Goal: Book appointment/travel/reservation

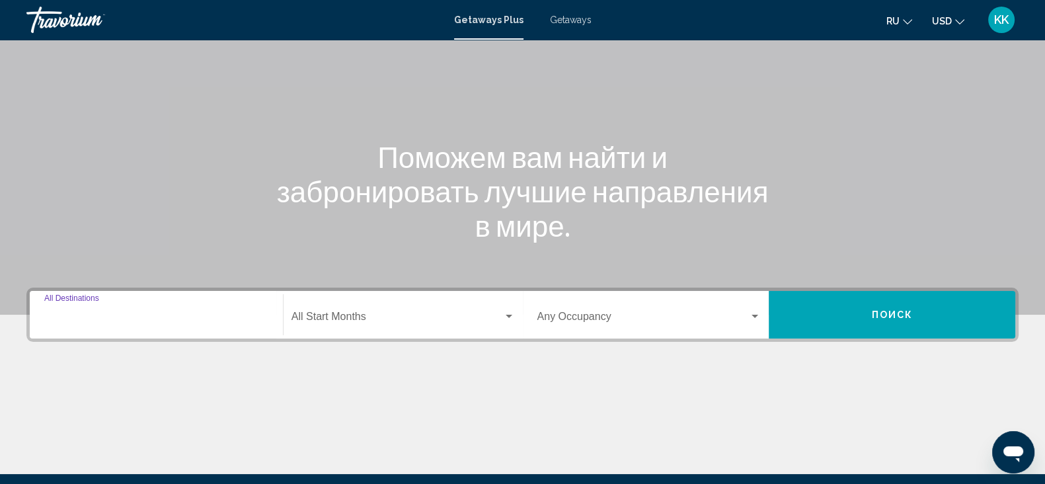
click at [235, 315] on input "Destination All Destinations" at bounding box center [156, 319] width 224 height 12
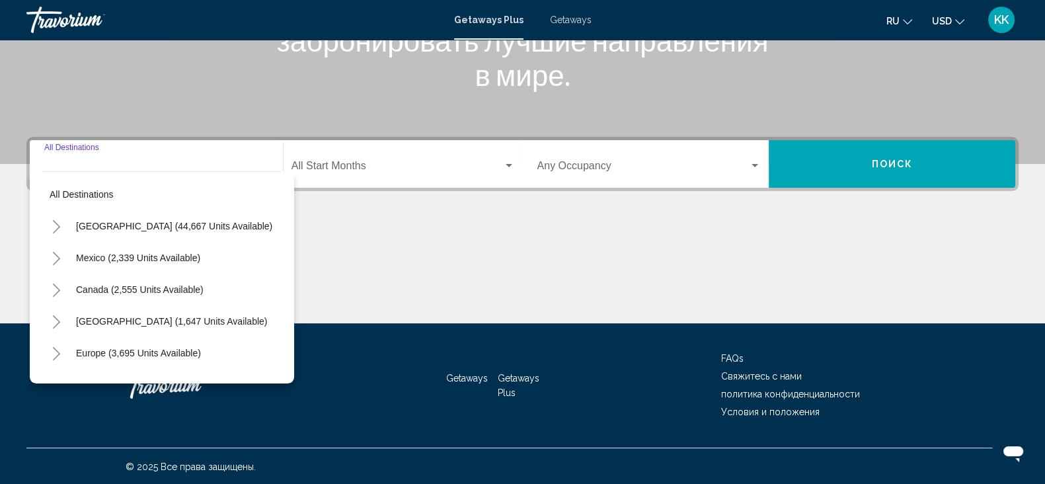
scroll to position [234, 0]
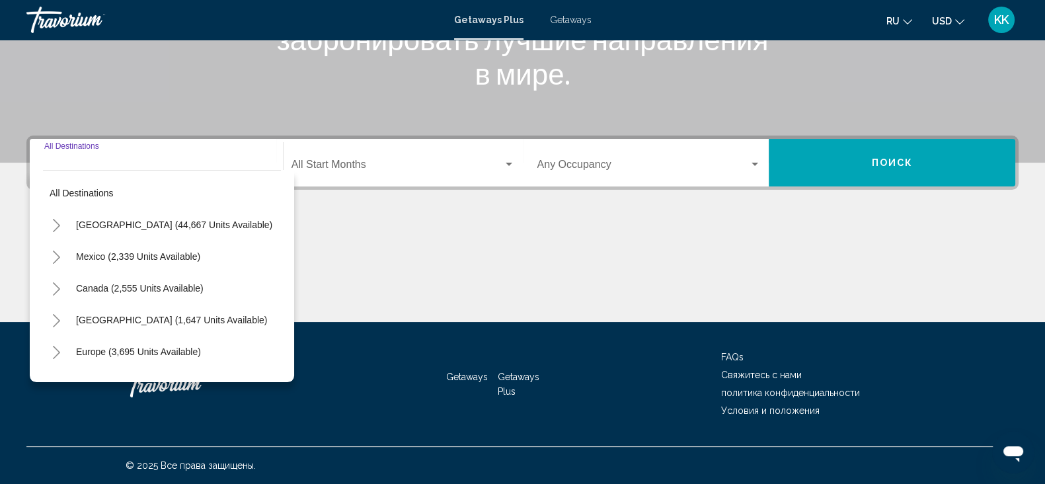
click at [654, 167] on span "Search widget" at bounding box center [643, 167] width 212 height 12
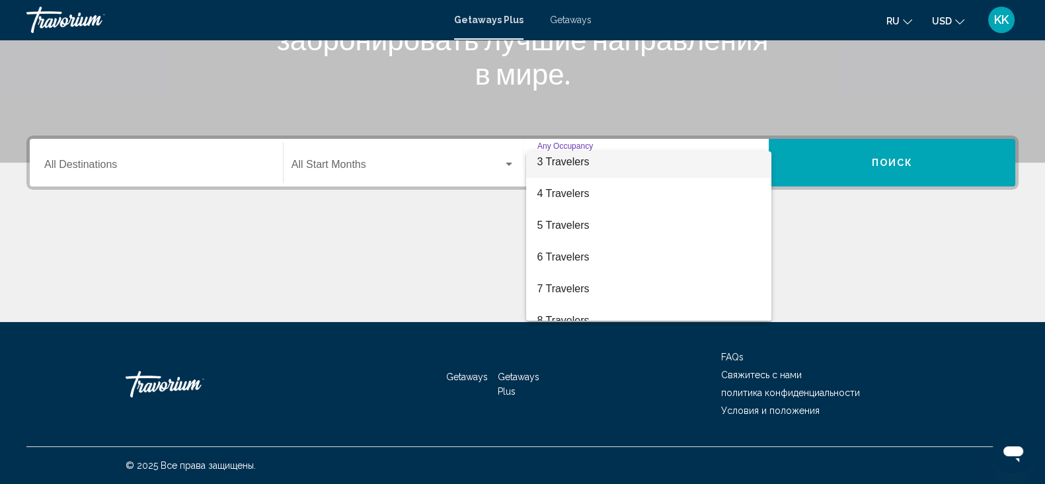
scroll to position [148, 0]
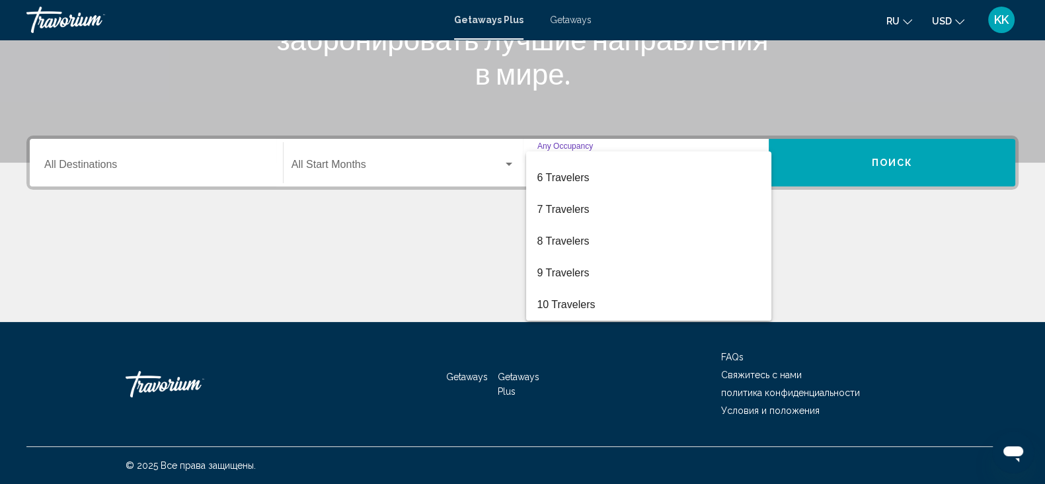
click at [408, 243] on div at bounding box center [522, 242] width 1045 height 484
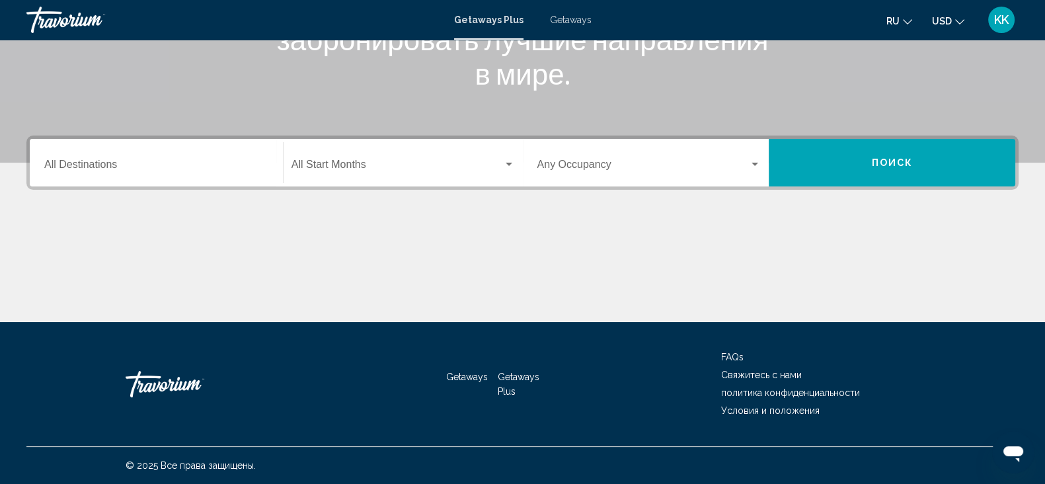
click at [383, 173] on span "Search widget" at bounding box center [398, 167] width 212 height 12
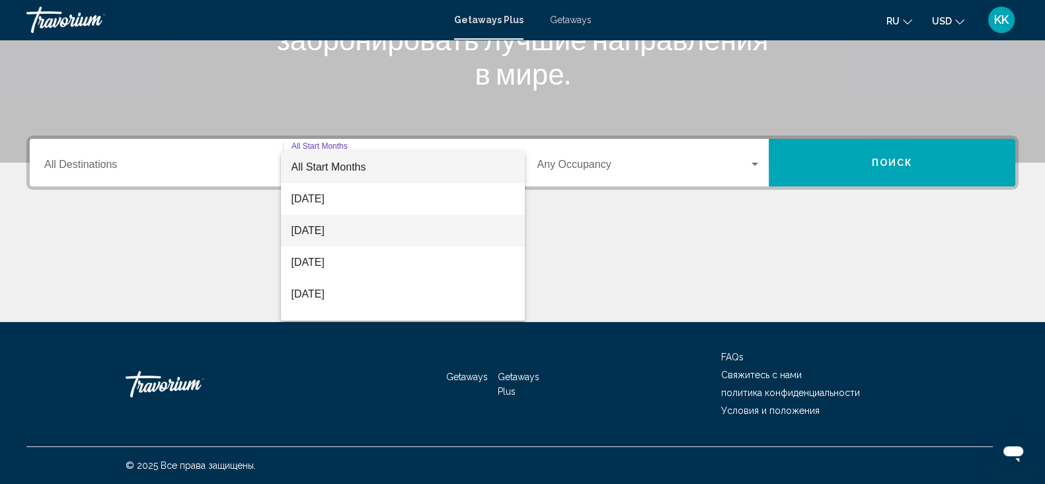
click at [340, 227] on span "[DATE]" at bounding box center [403, 231] width 223 height 32
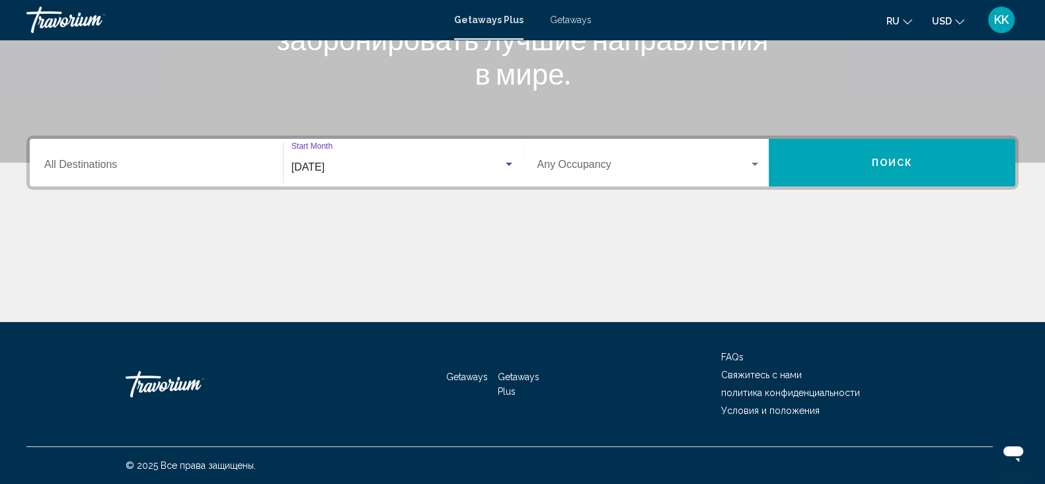
click at [182, 154] on div "Destination All Destinations" at bounding box center [156, 163] width 224 height 42
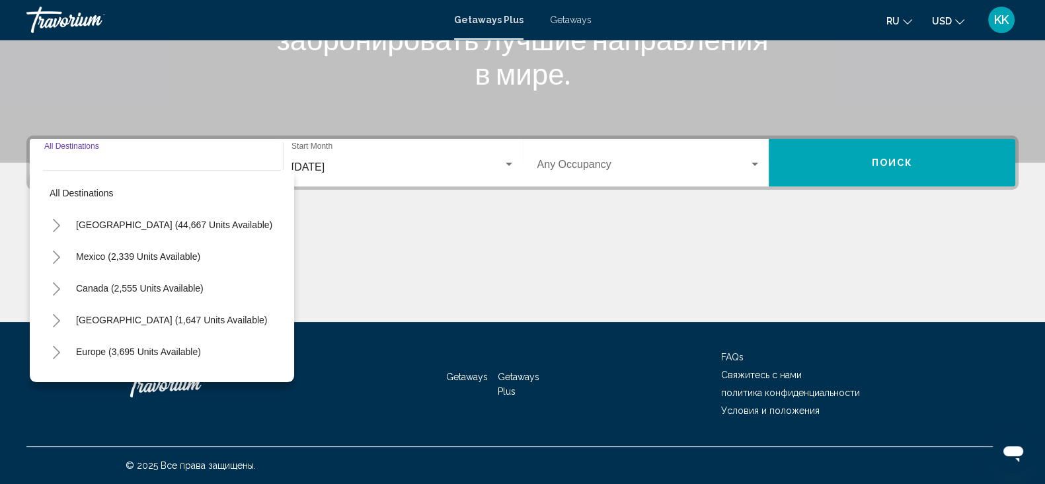
click at [904, 161] on span "Поиск" at bounding box center [892, 163] width 42 height 11
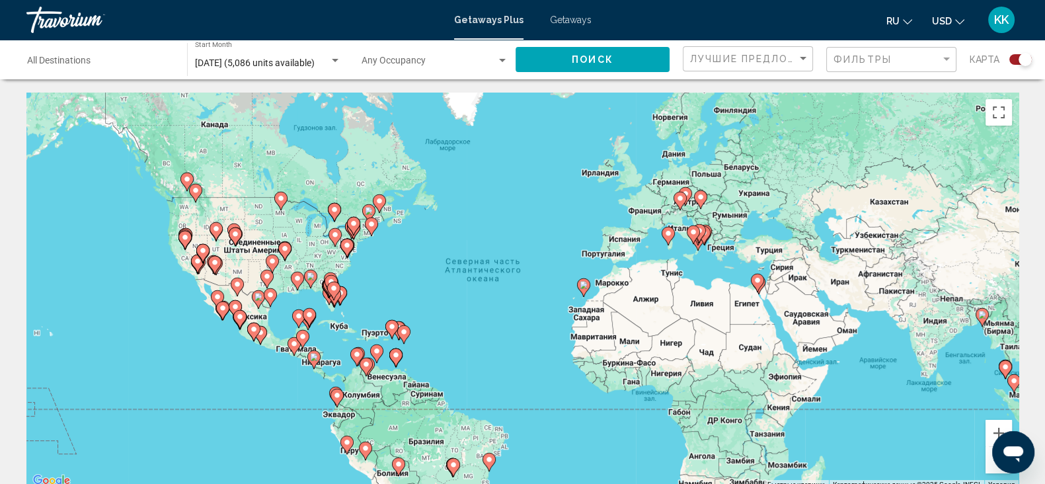
click at [751, 249] on div "Чтобы активировать перетаскивание с помощью клавиатуры, нажмите Alt + Ввод. Пос…" at bounding box center [522, 291] width 992 height 397
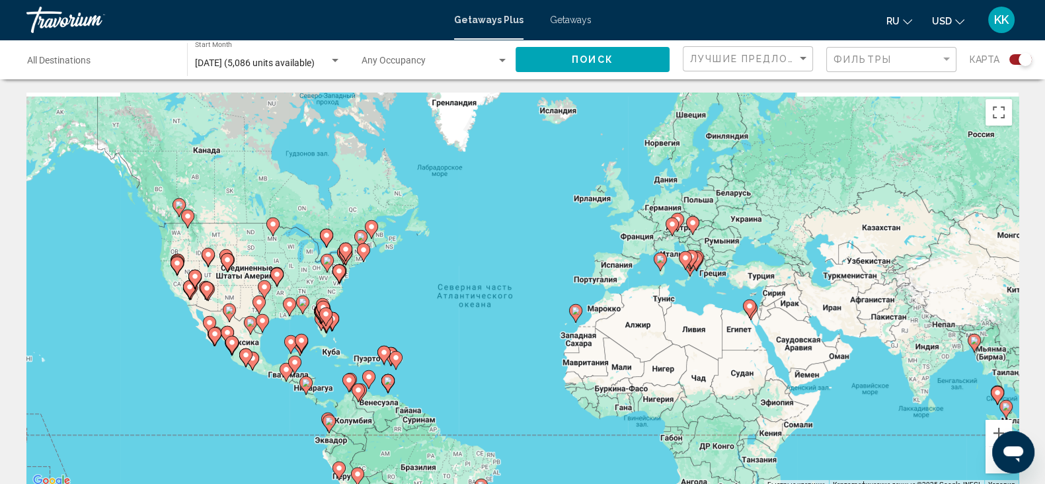
drag, startPoint x: 703, startPoint y: 205, endPoint x: 695, endPoint y: 232, distance: 28.2
click at [695, 232] on gmp-advanced-marker "Main content" at bounding box center [692, 226] width 13 height 20
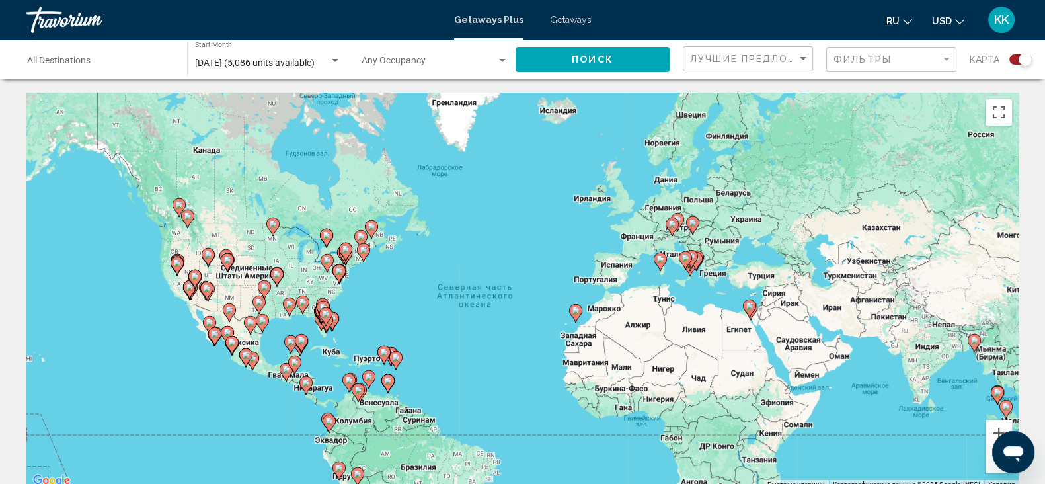
click at [779, 226] on div "Чтобы активировать перетаскивание с помощью клавиатуры, нажмите Alt + Ввод. Пос…" at bounding box center [522, 291] width 992 height 397
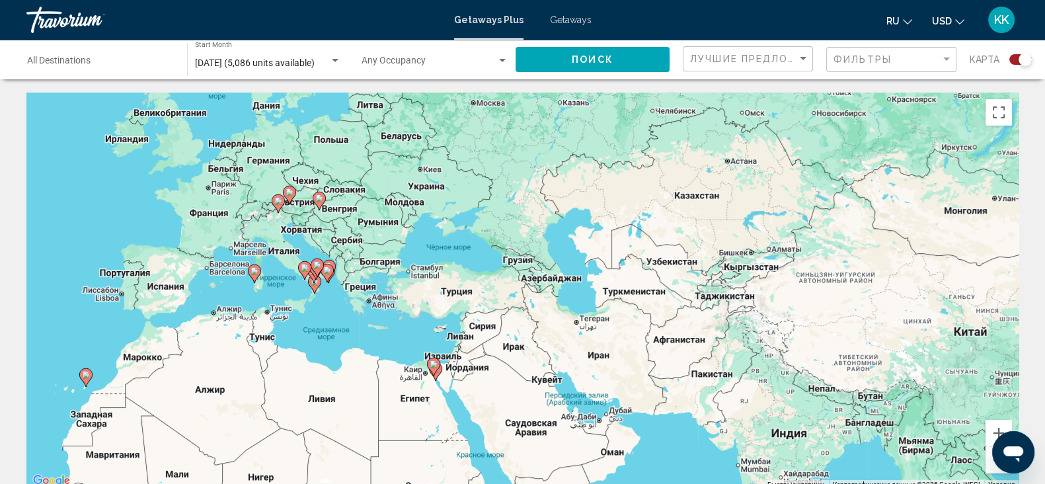
drag, startPoint x: 774, startPoint y: 350, endPoint x: 485, endPoint y: 317, distance: 291.5
click at [485, 317] on div "Чтобы активировать перетаскивание с помощью клавиатуры, нажмите Alt + Ввод. Пос…" at bounding box center [522, 291] width 992 height 397
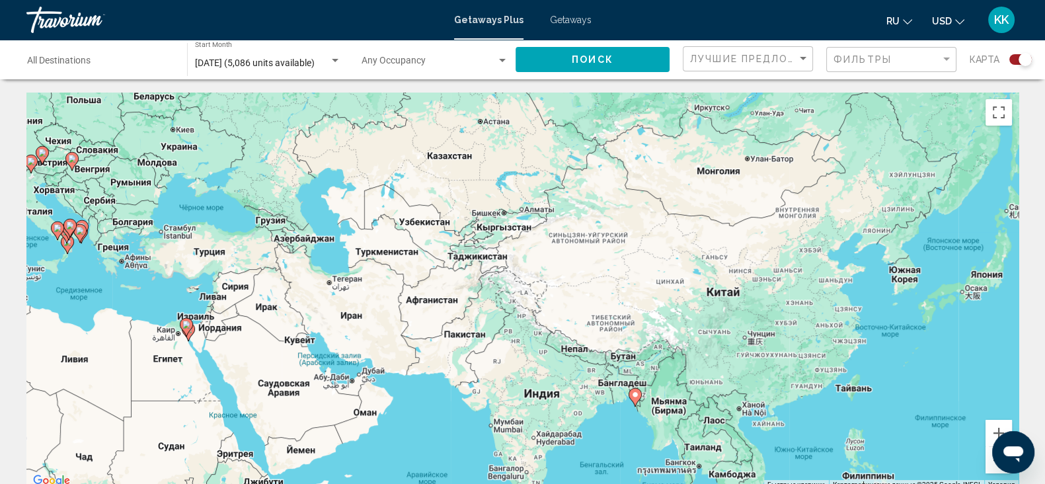
drag, startPoint x: 725, startPoint y: 302, endPoint x: 480, endPoint y: 267, distance: 247.8
click at [480, 267] on div "Чтобы активировать перетаскивание с помощью клавиатуры, нажмите Alt + Ввод. Пос…" at bounding box center [522, 291] width 992 height 397
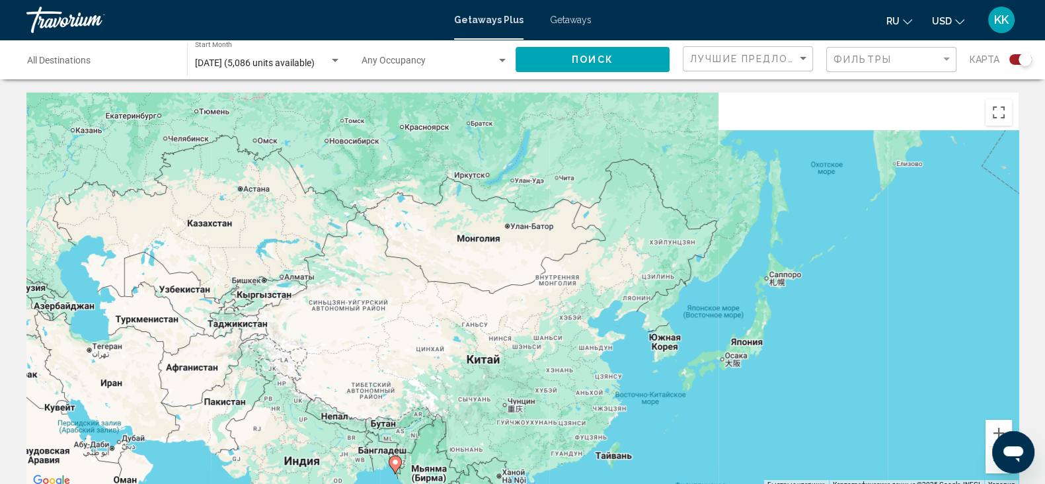
drag, startPoint x: 676, startPoint y: 280, endPoint x: 431, endPoint y: 358, distance: 256.7
click at [431, 358] on div "Чтобы активировать перетаскивание с помощью клавиатуры, нажмите Alt + Ввод. Пос…" at bounding box center [522, 291] width 992 height 397
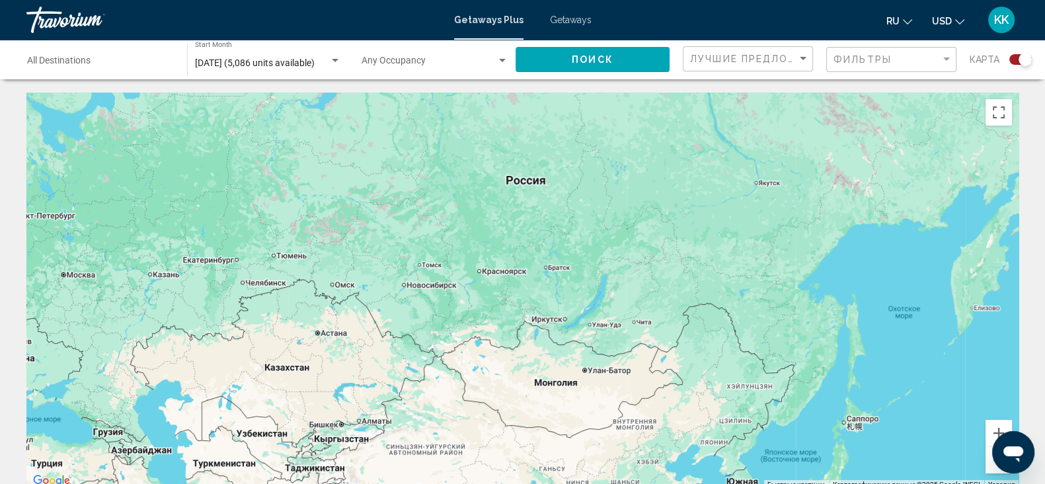
drag, startPoint x: 498, startPoint y: 286, endPoint x: 693, endPoint y: 414, distance: 234.0
click at [693, 414] on div "Чтобы активировать перетаскивание с помощью клавиатуры, нажмите Alt + Ввод. Пос…" at bounding box center [522, 291] width 992 height 397
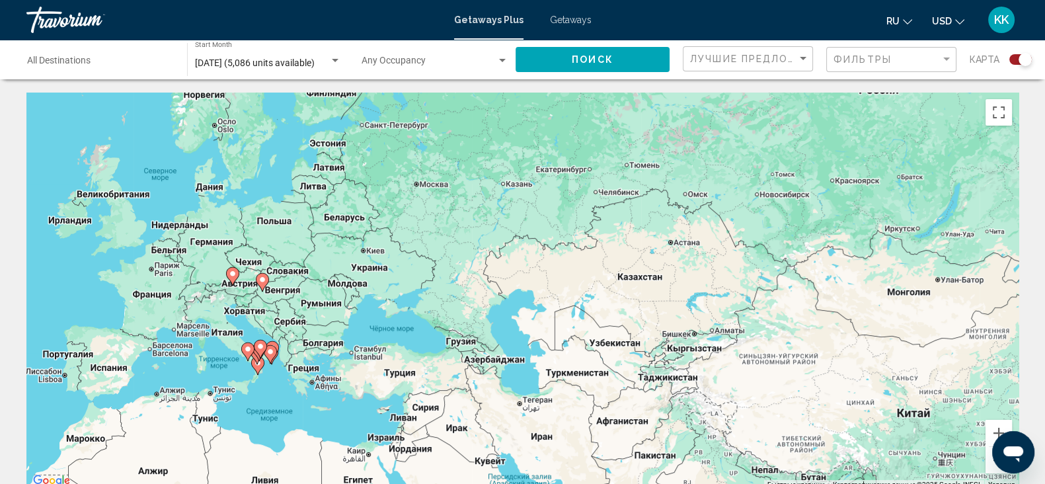
drag, startPoint x: 389, startPoint y: 335, endPoint x: 600, endPoint y: 255, distance: 226.2
click at [600, 255] on div "Чтобы активировать перетаскивание с помощью клавиатуры, нажмите Alt + Ввод. Пос…" at bounding box center [522, 291] width 992 height 397
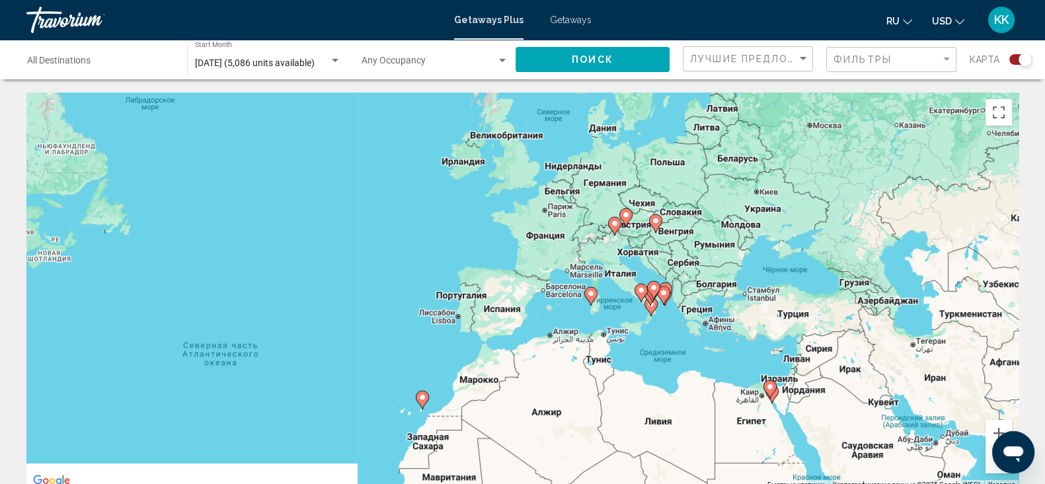
drag, startPoint x: 374, startPoint y: 263, endPoint x: 801, endPoint y: 161, distance: 439.0
click at [801, 161] on div "Чтобы активировать перетаскивание с помощью клавиатуры, нажмите Alt + Ввод. Пос…" at bounding box center [522, 291] width 992 height 397
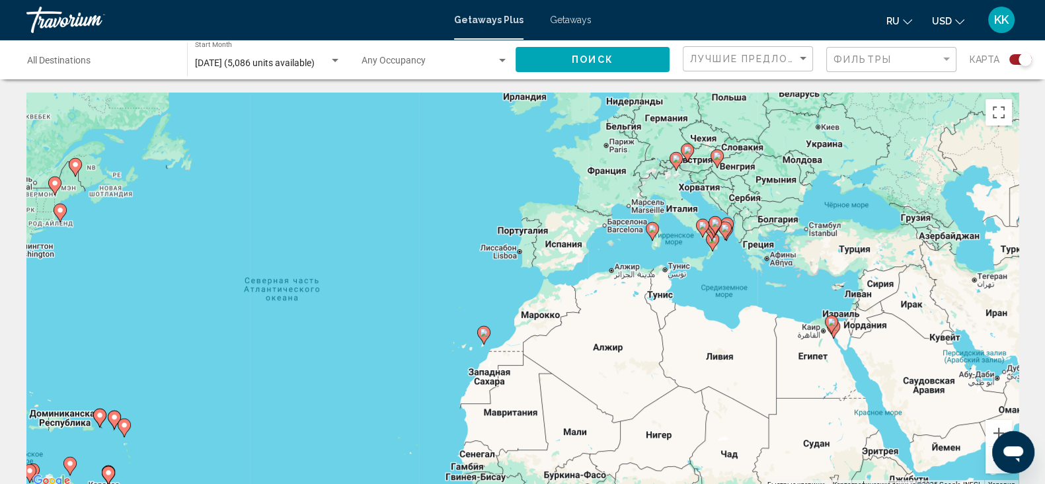
click at [78, 67] on div "Destination All Destinations" at bounding box center [100, 60] width 147 height 36
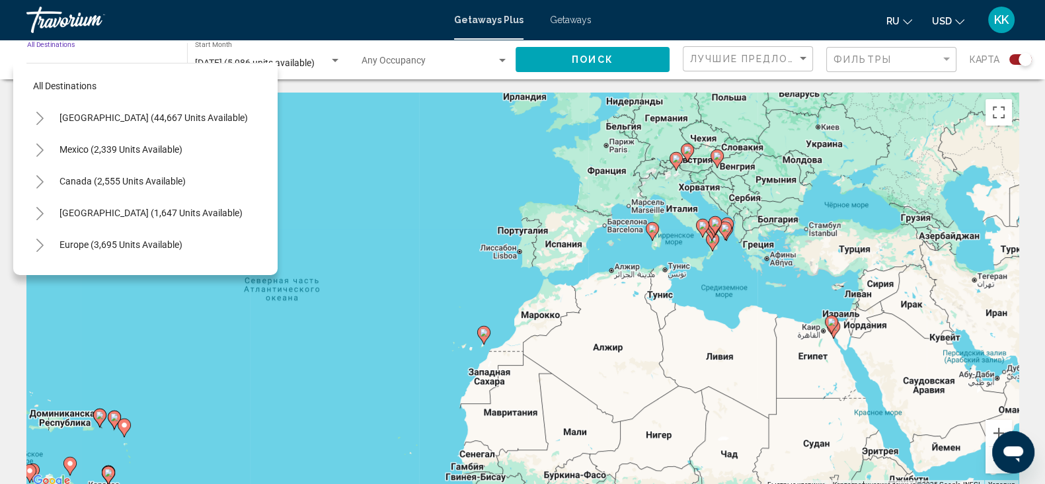
scroll to position [82, 0]
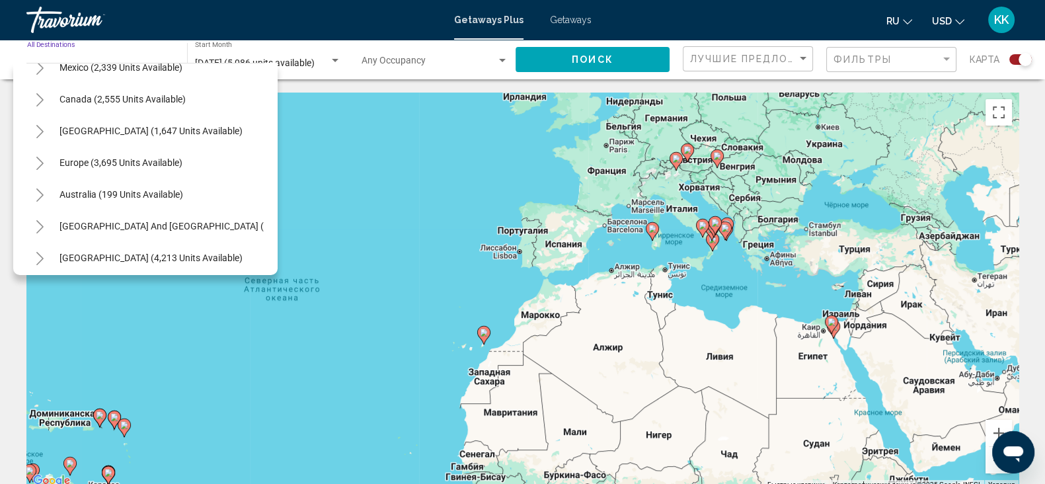
click at [36, 167] on icon "Toggle Europe (3,695 units available)" at bounding box center [40, 163] width 10 height 13
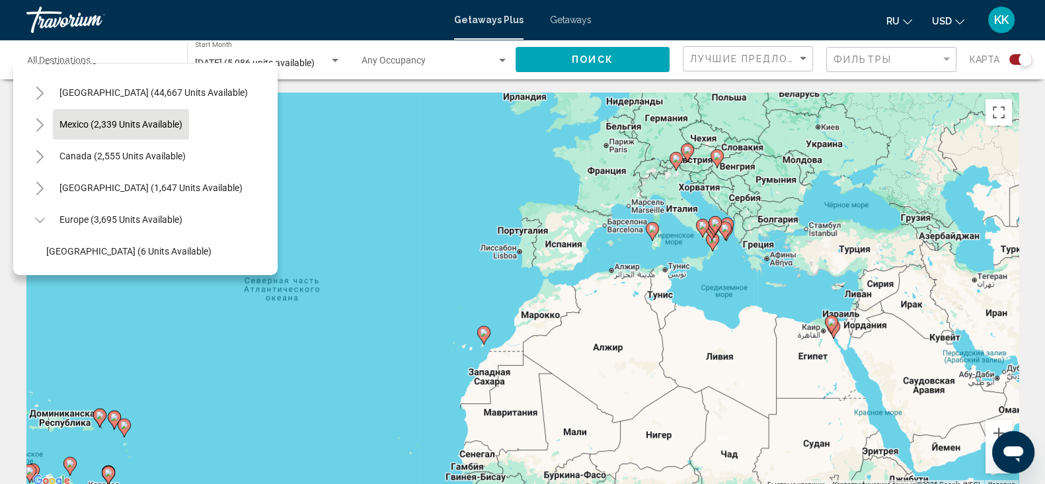
scroll to position [0, 0]
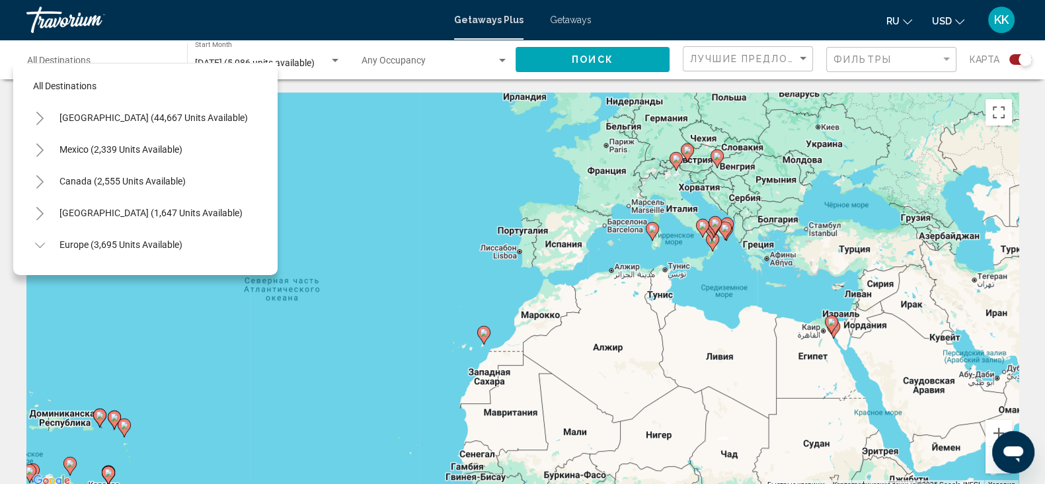
click at [37, 115] on icon "Toggle United States (44,667 units available)" at bounding box center [40, 118] width 10 height 13
click at [42, 149] on icon "Toggle Mexico (2,339 units available)" at bounding box center [39, 149] width 7 height 13
click at [40, 149] on icon "Toggle Mexico (2,339 units available)" at bounding box center [40, 149] width 10 height 13
click at [40, 175] on icon "Toggle Canada (2,555 units available)" at bounding box center [40, 181] width 10 height 13
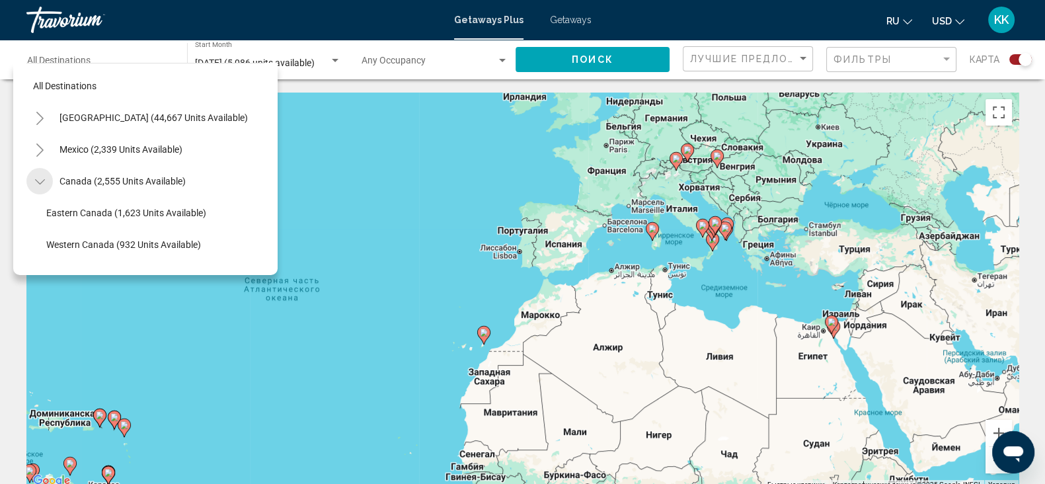
click at [40, 175] on icon "Toggle Canada (2,555 units available)" at bounding box center [40, 181] width 10 height 13
click at [38, 206] on button "Toggle Caribbean & Atlantic Islands (1,647 units available)" at bounding box center [39, 213] width 26 height 26
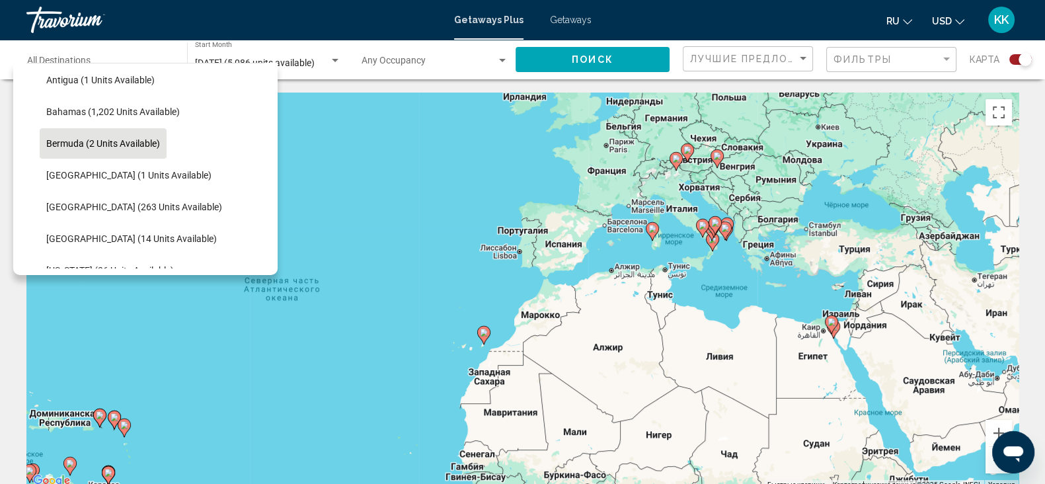
scroll to position [82, 0]
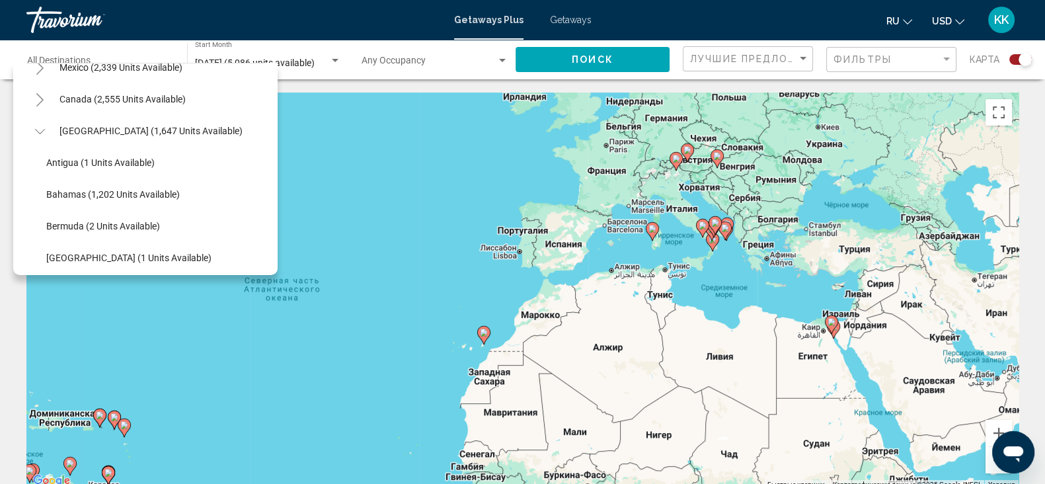
click at [41, 134] on icon "Toggle Caribbean & Atlantic Islands (1,647 units available)" at bounding box center [40, 131] width 10 height 13
click at [36, 158] on icon "Toggle Europe (3,695 units available)" at bounding box center [40, 163] width 10 height 13
click at [36, 186] on button "Toggle Australia (199 units available)" at bounding box center [39, 194] width 26 height 26
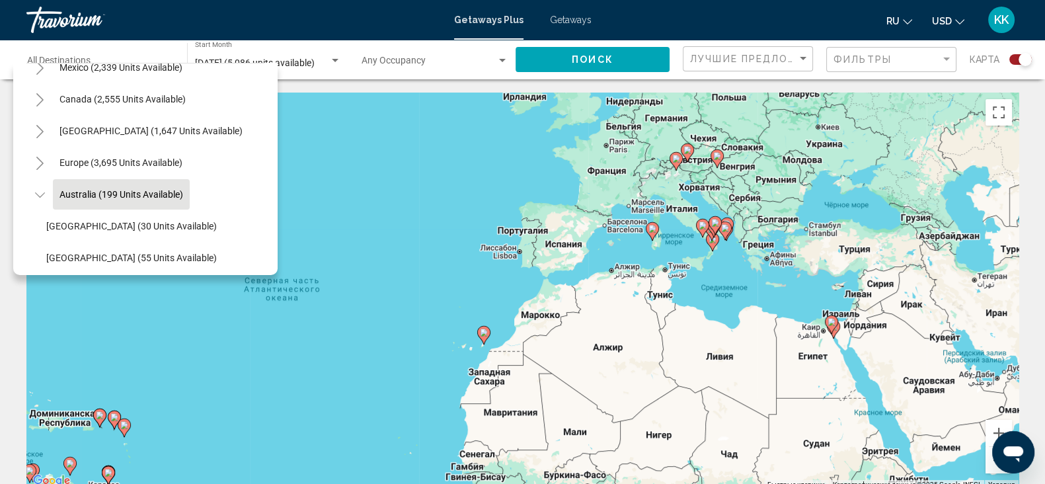
scroll to position [165, 0]
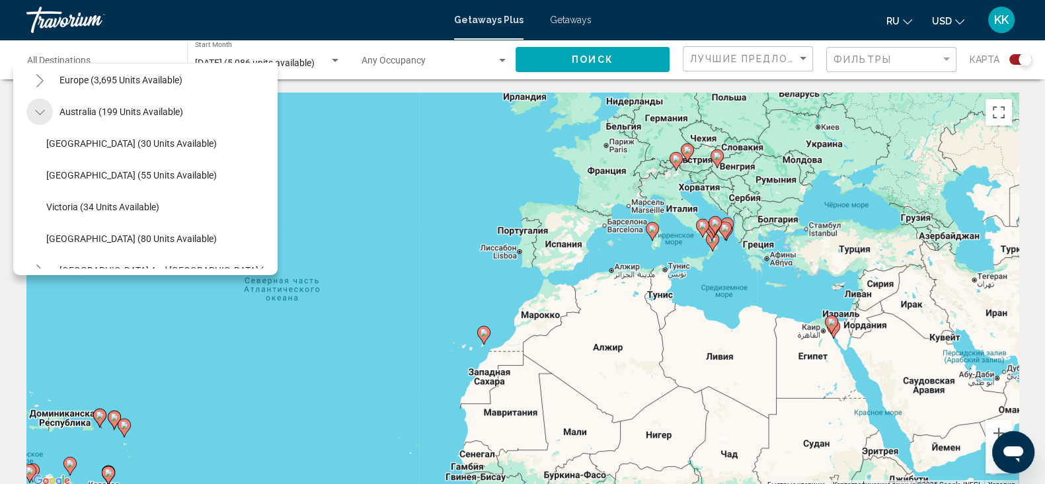
click at [42, 112] on icon "Toggle Australia (199 units available)" at bounding box center [40, 112] width 10 height 13
click at [43, 144] on icon "Toggle South Pacific and Oceania (127 units available)" at bounding box center [40, 144] width 10 height 13
click at [38, 169] on icon "Toggle South America (4,213 units available)" at bounding box center [40, 175] width 10 height 13
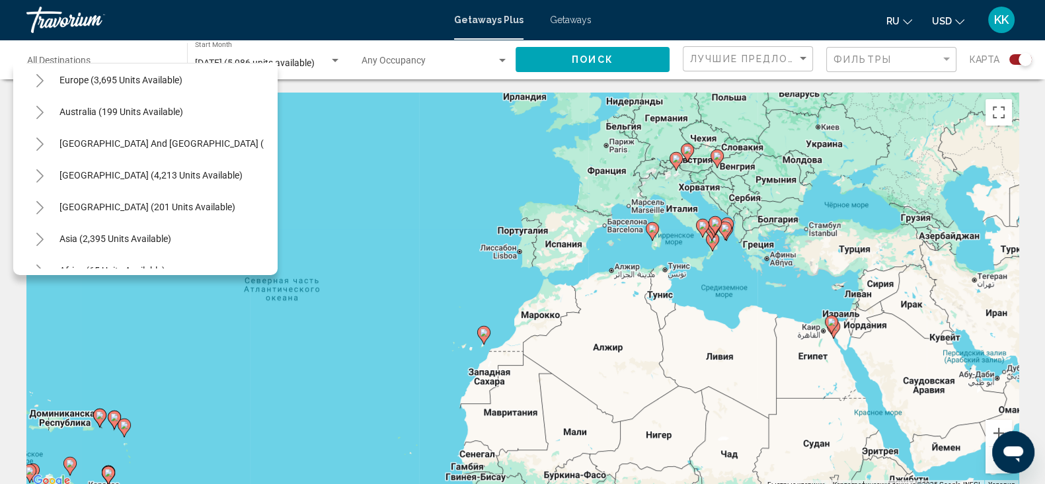
click at [40, 196] on button "Toggle Central America (201 units available)" at bounding box center [39, 207] width 26 height 26
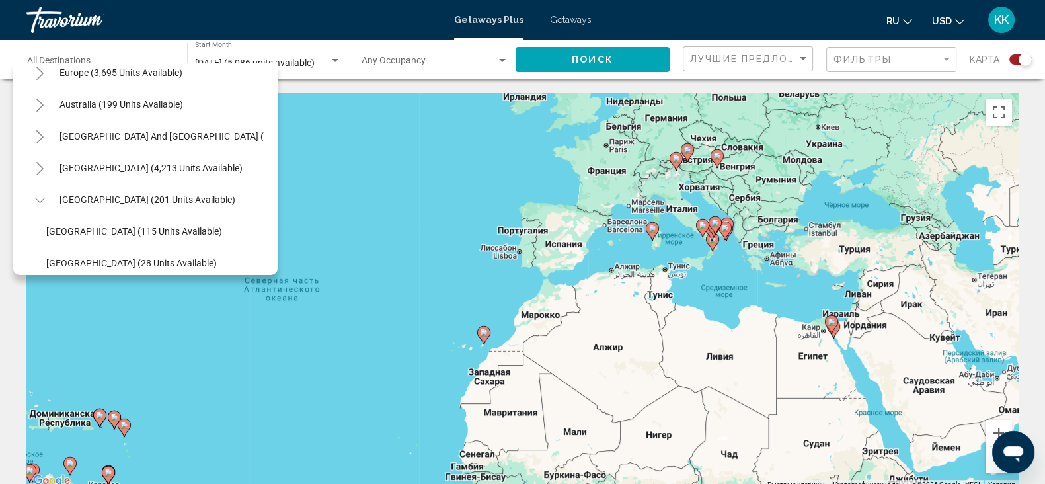
scroll to position [157, 0]
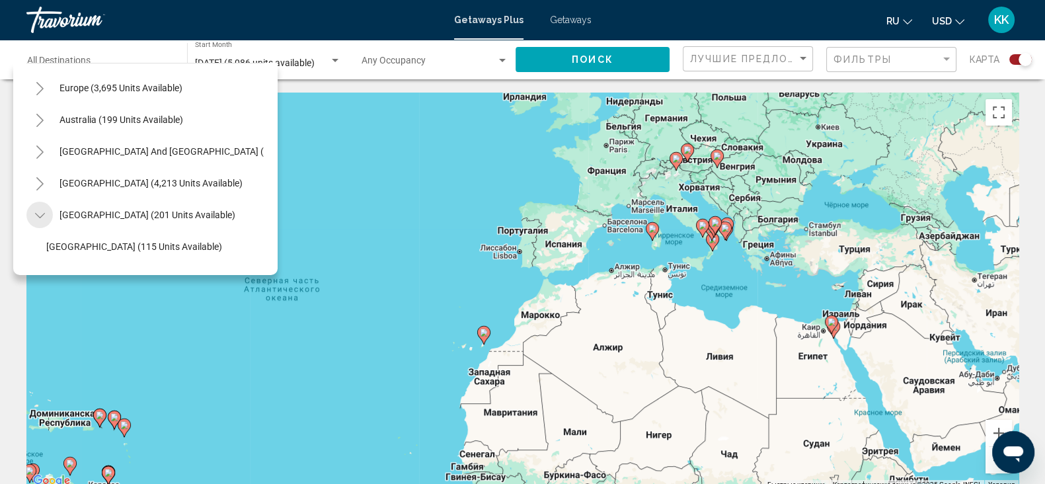
click at [40, 210] on icon "Toggle Central America (201 units available)" at bounding box center [40, 215] width 10 height 13
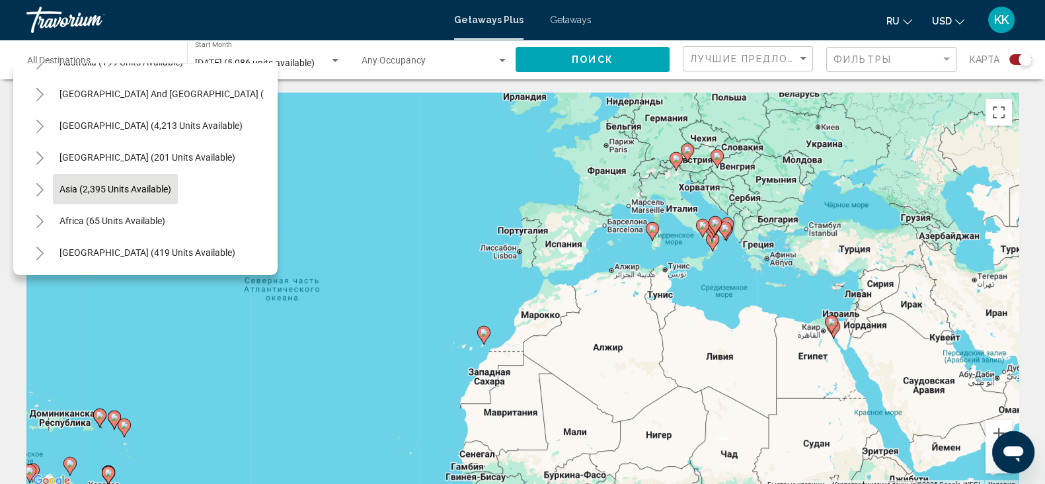
scroll to position [227, 0]
click at [36, 183] on icon "Toggle Asia (2,395 units available)" at bounding box center [40, 189] width 10 height 13
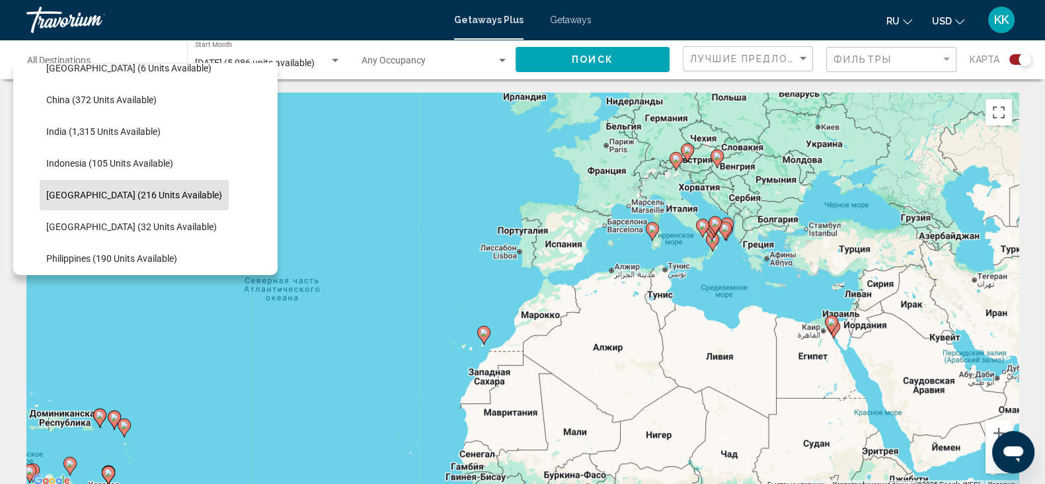
scroll to position [392, 0]
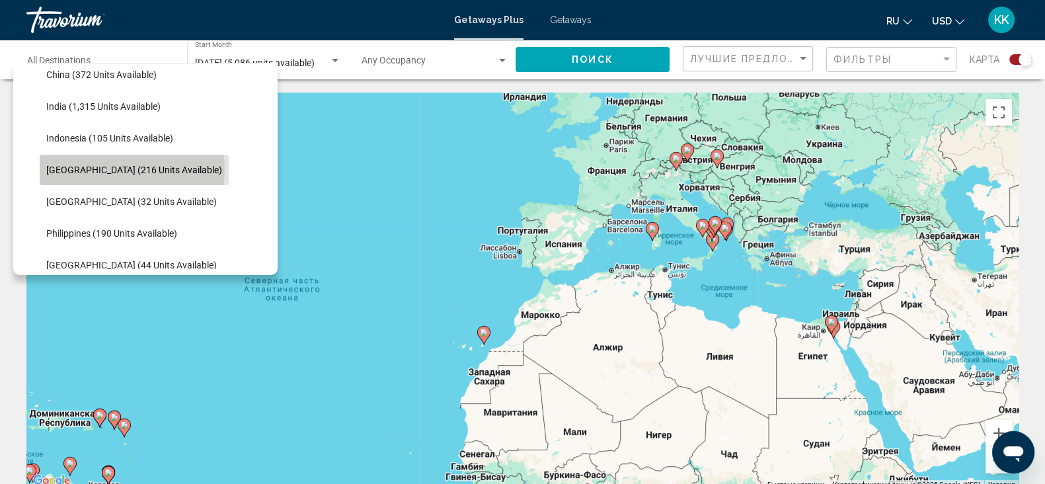
click at [132, 169] on span "[GEOGRAPHIC_DATA] (216 units available)" at bounding box center [134, 170] width 176 height 11
type input "**********"
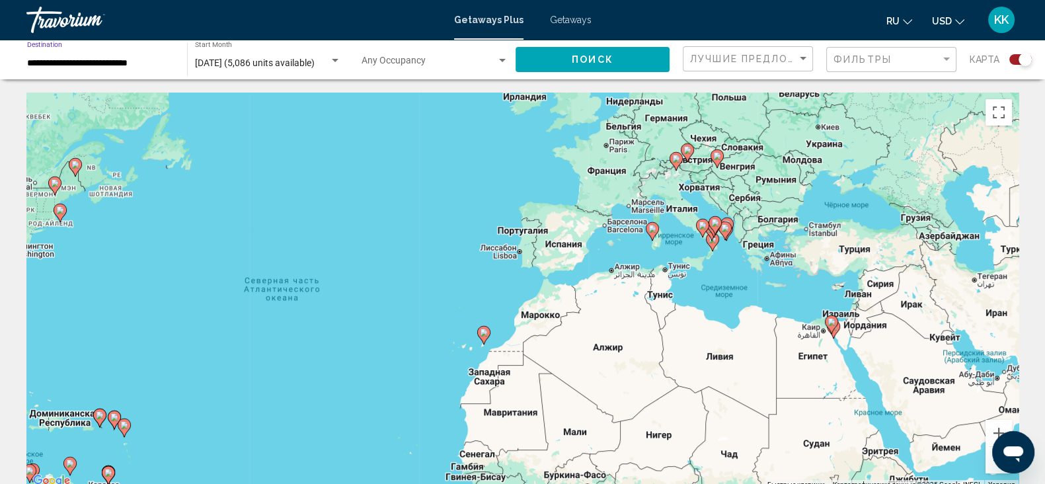
click at [615, 63] on button "Поиск" at bounding box center [593, 59] width 154 height 24
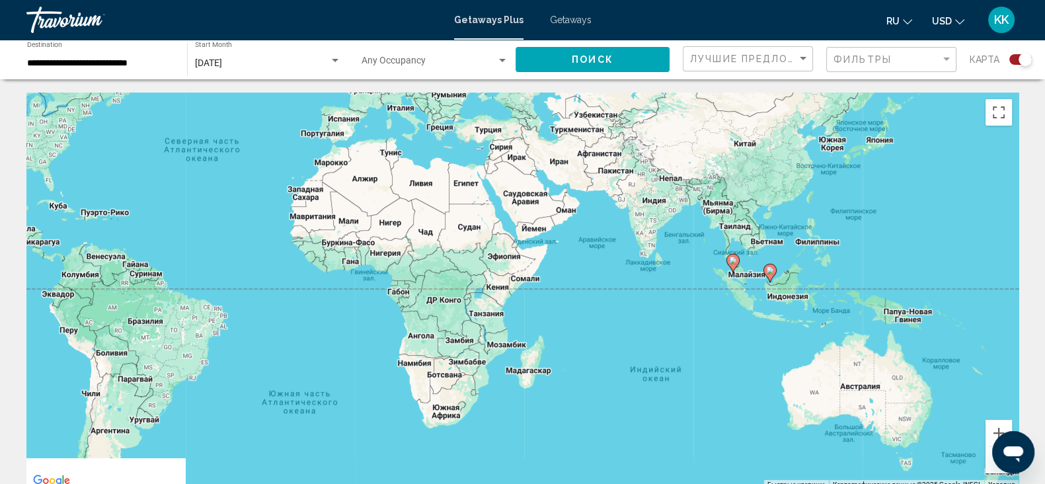
drag, startPoint x: 799, startPoint y: 328, endPoint x: 596, endPoint y: 186, distance: 247.4
click at [596, 186] on div "Чтобы активировать перетаскивание с помощью клавиатуры, нажмите Alt + Ввод. Пос…" at bounding box center [522, 291] width 992 height 397
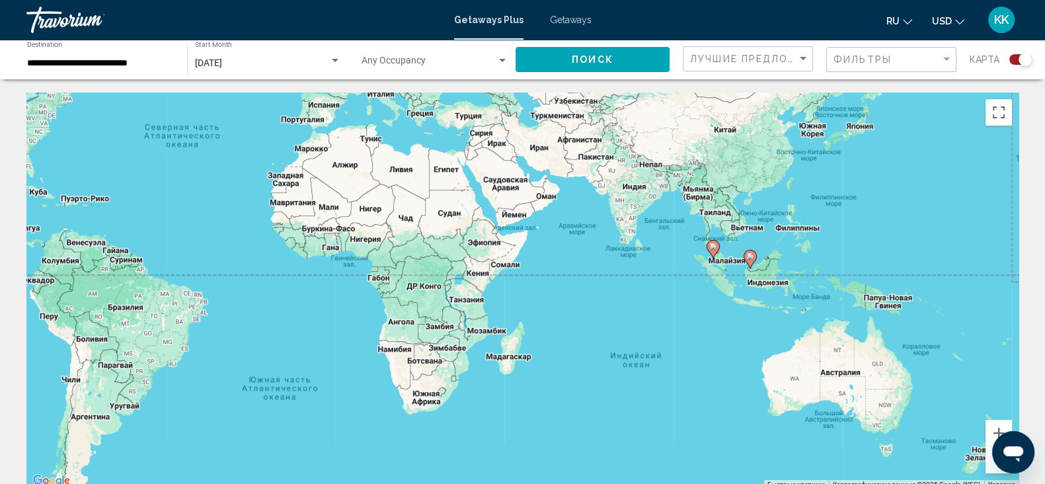
click at [759, 259] on div "Чтобы активировать перетаскивание с помощью клавиатуры, нажмите Alt + Ввод. Пос…" at bounding box center [522, 291] width 992 height 397
click at [751, 262] on icon "Main content" at bounding box center [750, 259] width 12 height 17
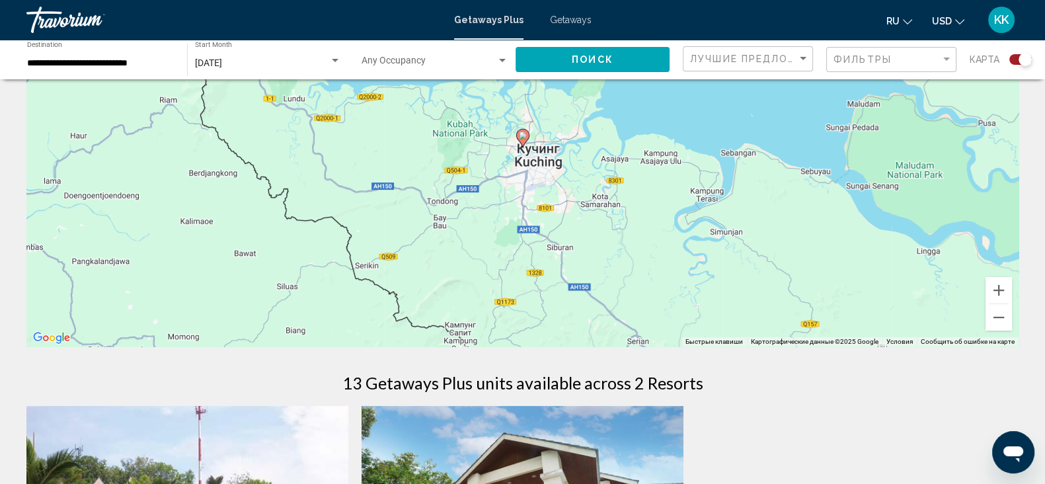
scroll to position [82, 0]
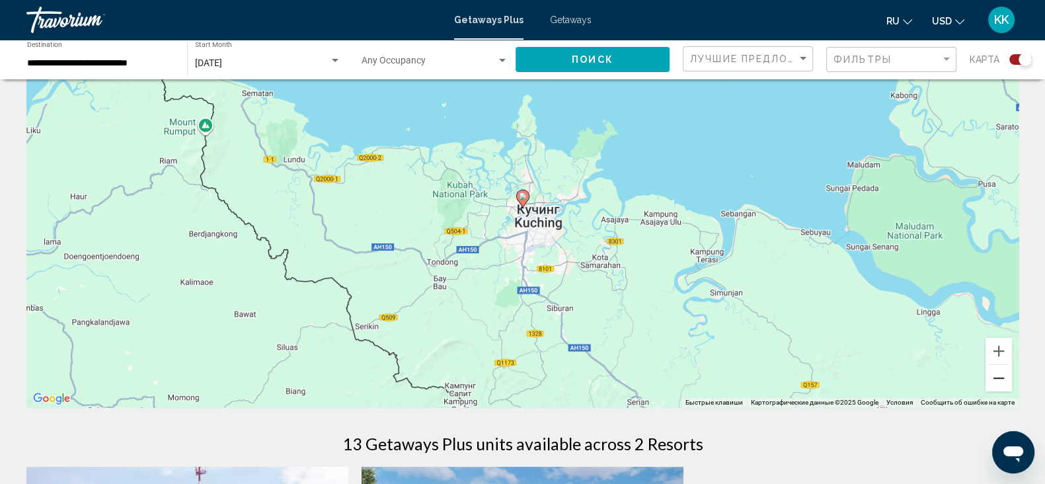
click at [1000, 378] on button "Уменьшить" at bounding box center [999, 378] width 26 height 26
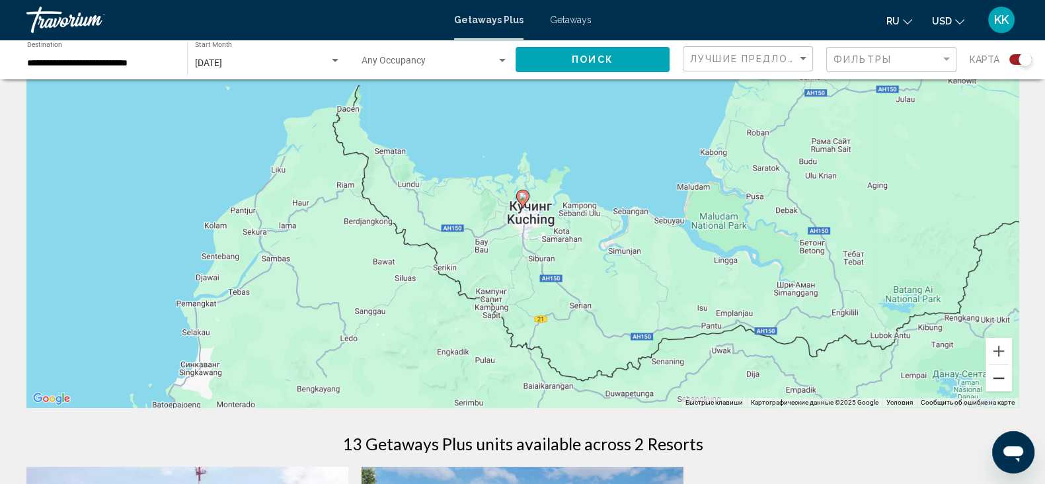
click at [999, 377] on button "Уменьшить" at bounding box center [999, 378] width 26 height 26
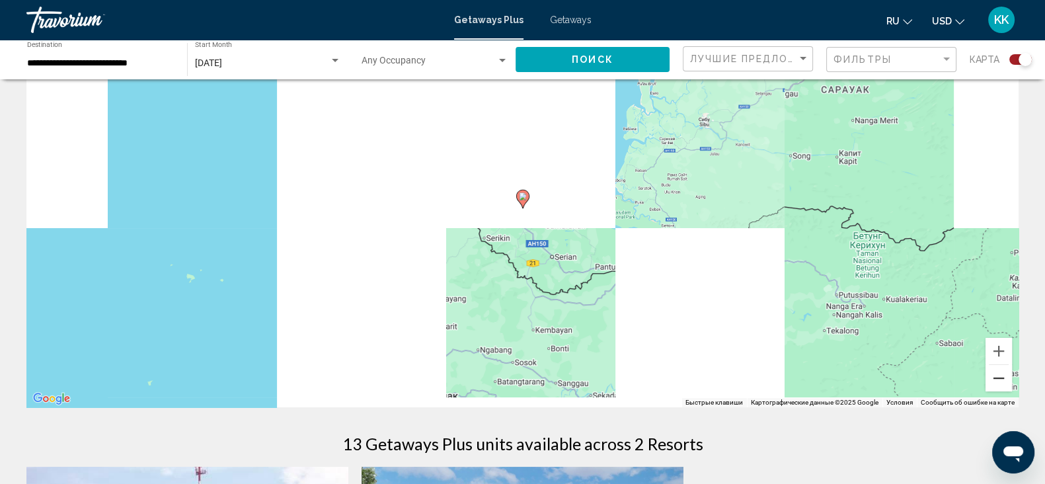
click at [999, 377] on button "Уменьшить" at bounding box center [999, 378] width 26 height 26
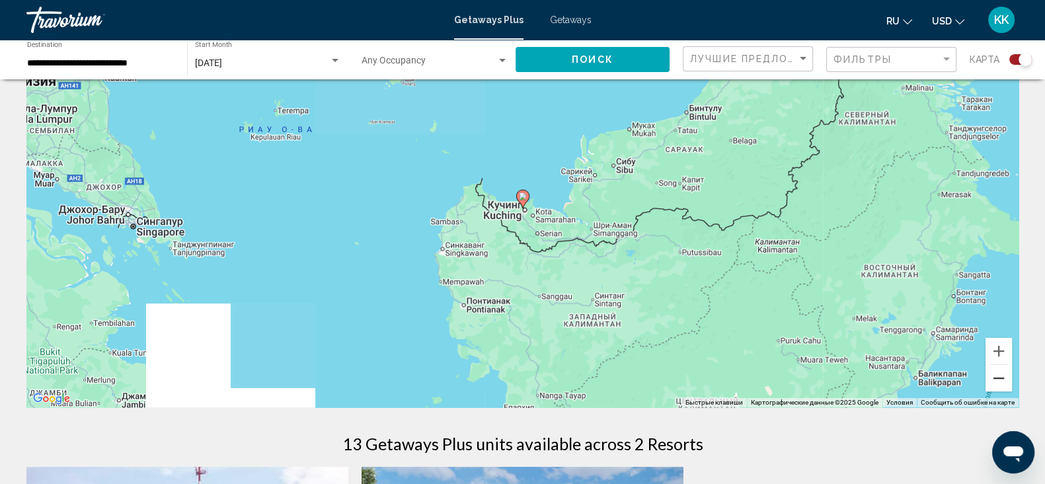
click at [999, 377] on button "Уменьшить" at bounding box center [999, 378] width 26 height 26
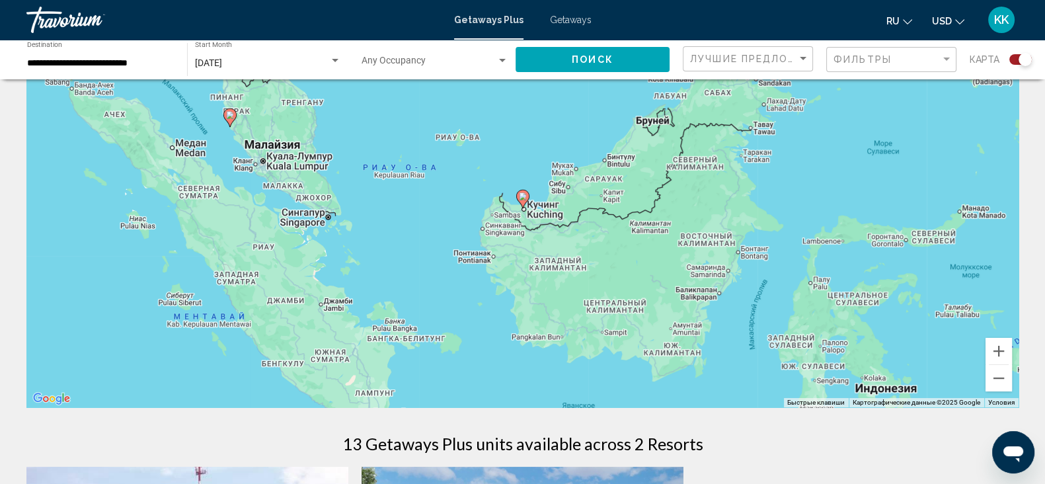
click at [231, 116] on image "Main content" at bounding box center [230, 115] width 8 height 8
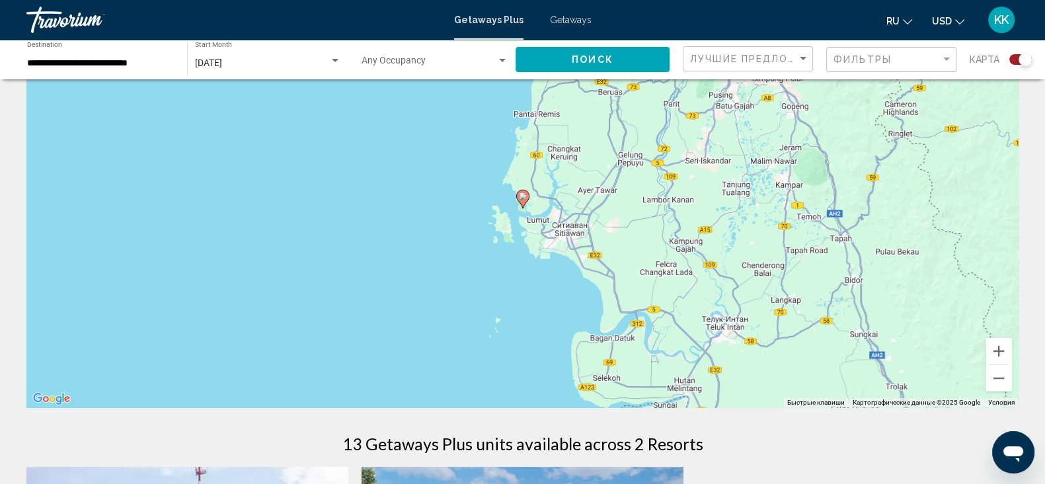
click at [524, 197] on image "Main content" at bounding box center [523, 196] width 8 height 8
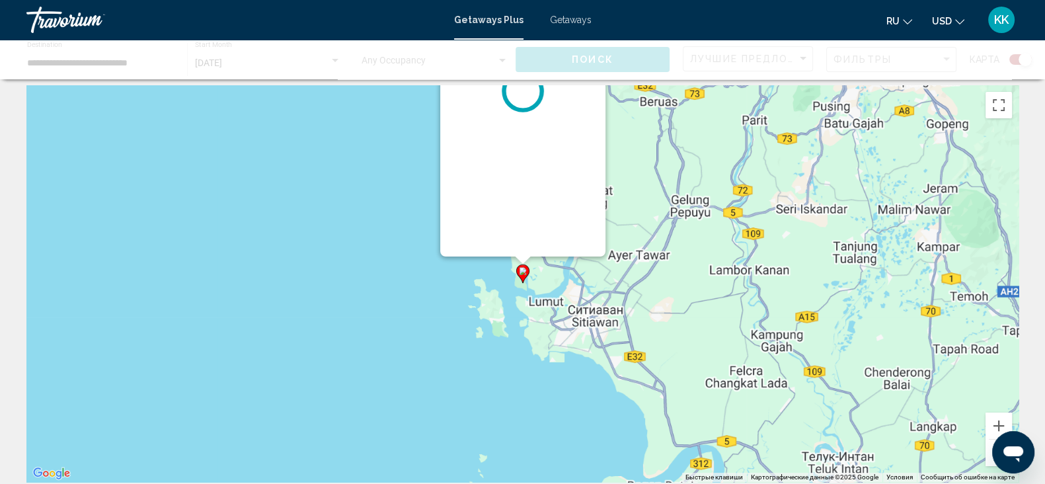
scroll to position [0, 0]
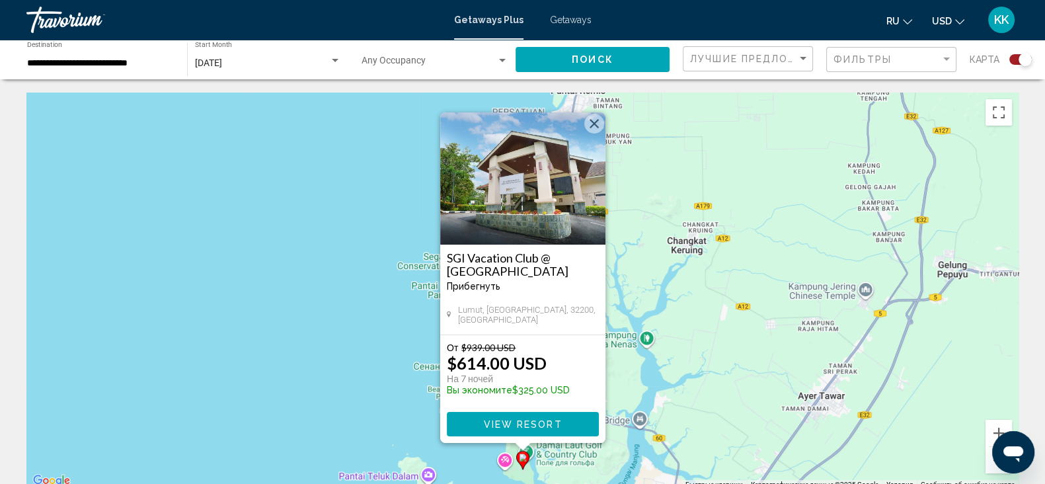
click at [597, 128] on button "Закрыть" at bounding box center [594, 124] width 20 height 20
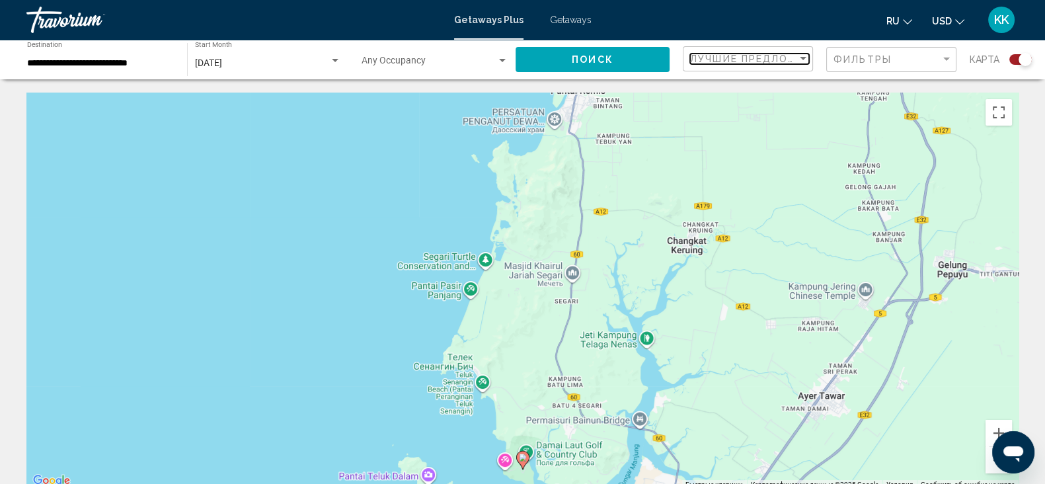
click at [767, 62] on span "Лучшие предложения" at bounding box center [759, 59] width 139 height 11
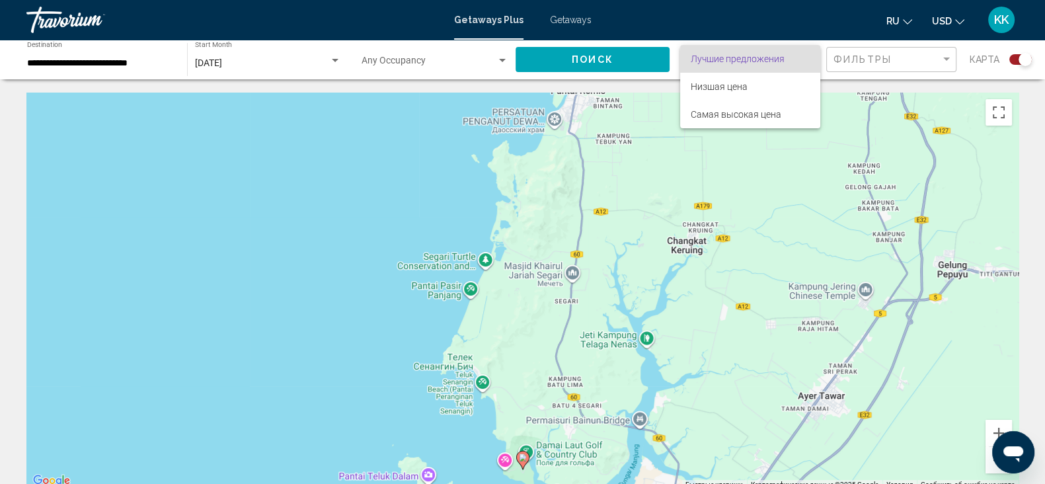
click at [831, 58] on div at bounding box center [522, 242] width 1045 height 484
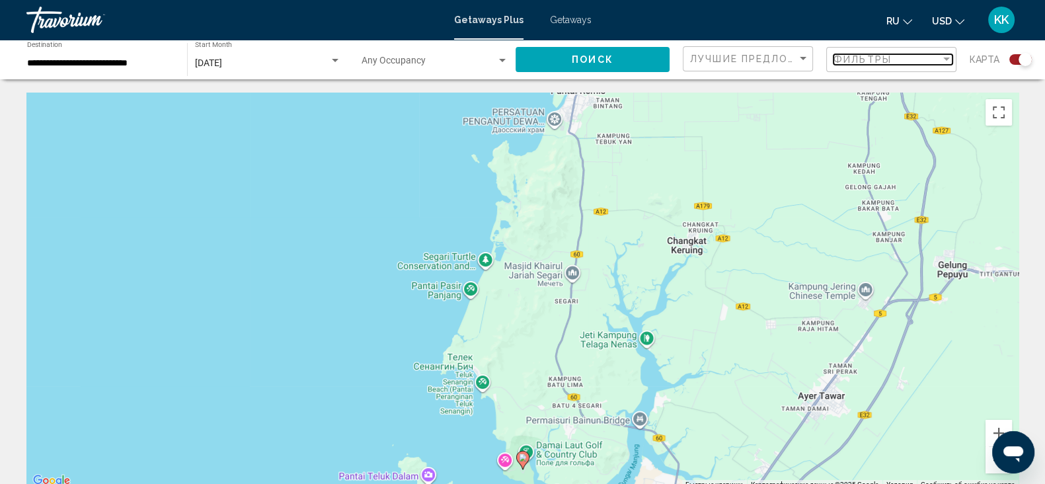
click at [850, 58] on span "Фильтры" at bounding box center [863, 59] width 58 height 11
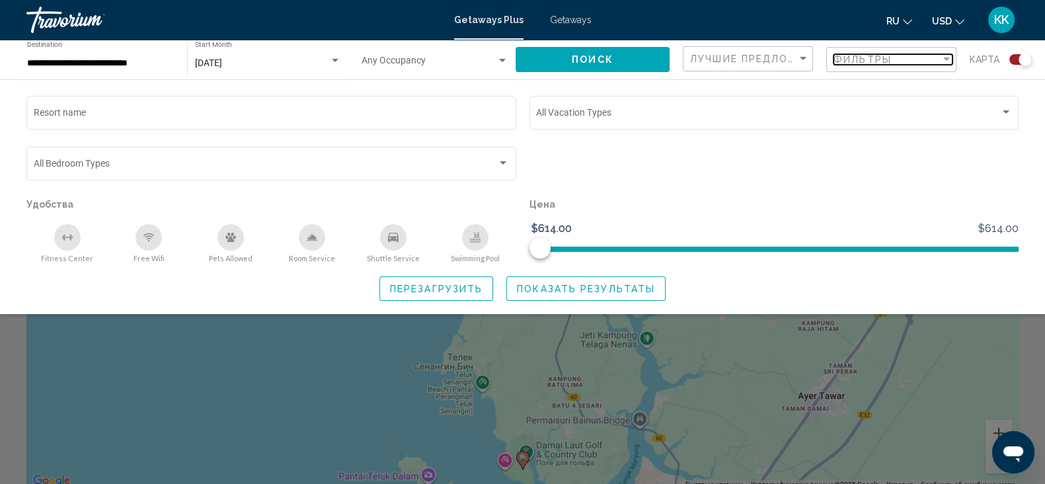
click at [850, 58] on span "Фильтры" at bounding box center [863, 59] width 58 height 11
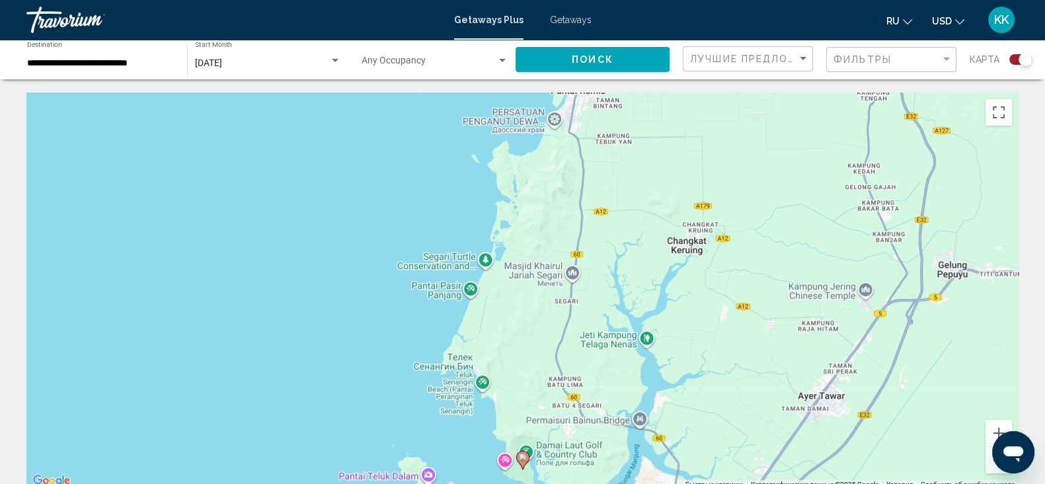
click at [551, 24] on span "Getaways" at bounding box center [571, 20] width 42 height 11
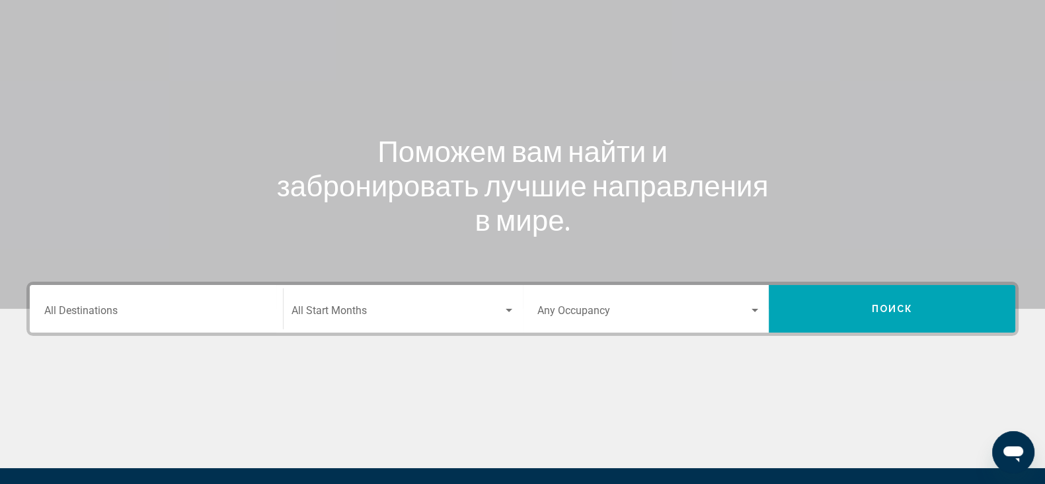
scroll to position [165, 0]
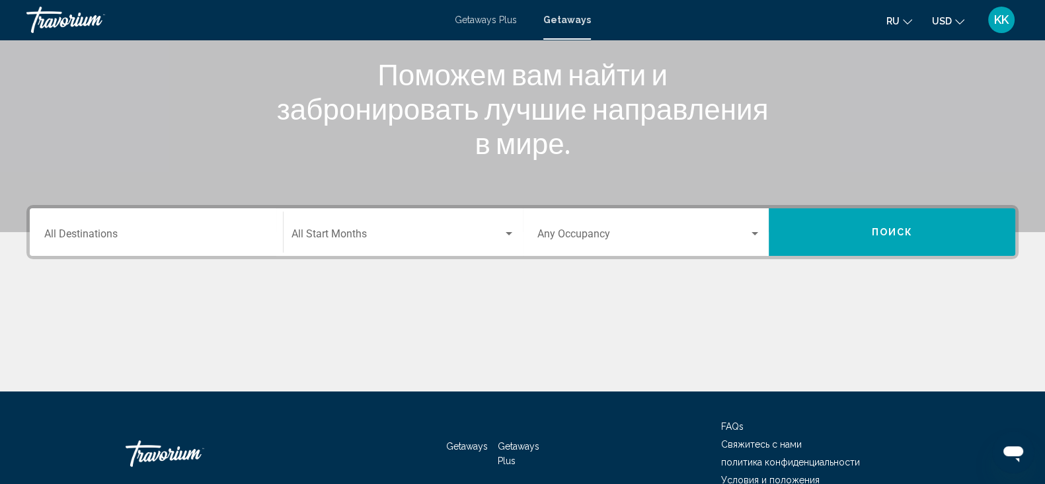
click at [377, 242] on div "Start Month All Start Months" at bounding box center [403, 233] width 223 height 42
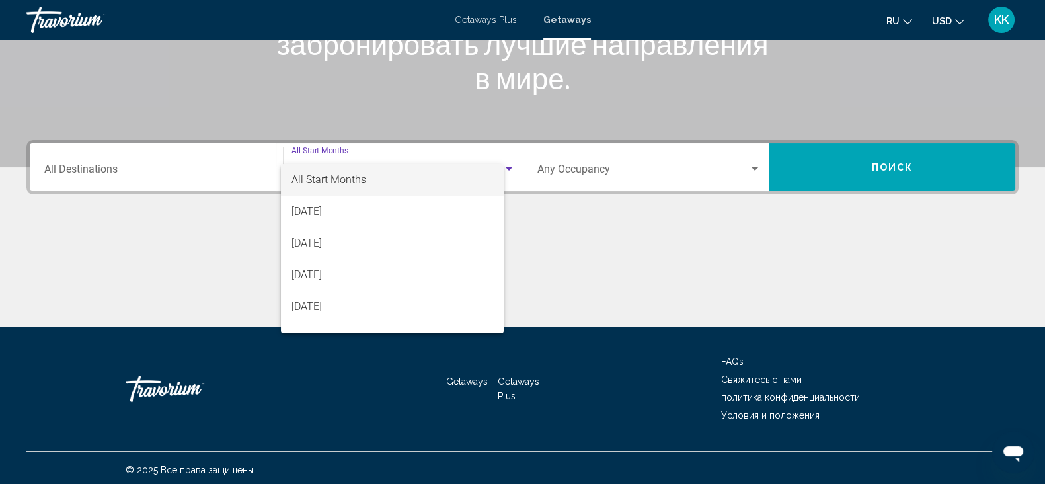
scroll to position [234, 0]
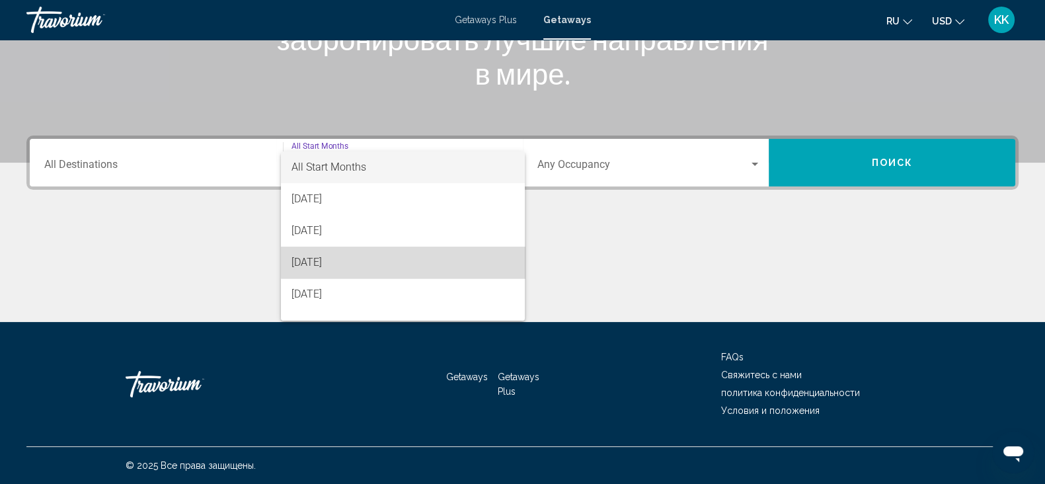
click at [403, 256] on span "[DATE]" at bounding box center [403, 263] width 223 height 32
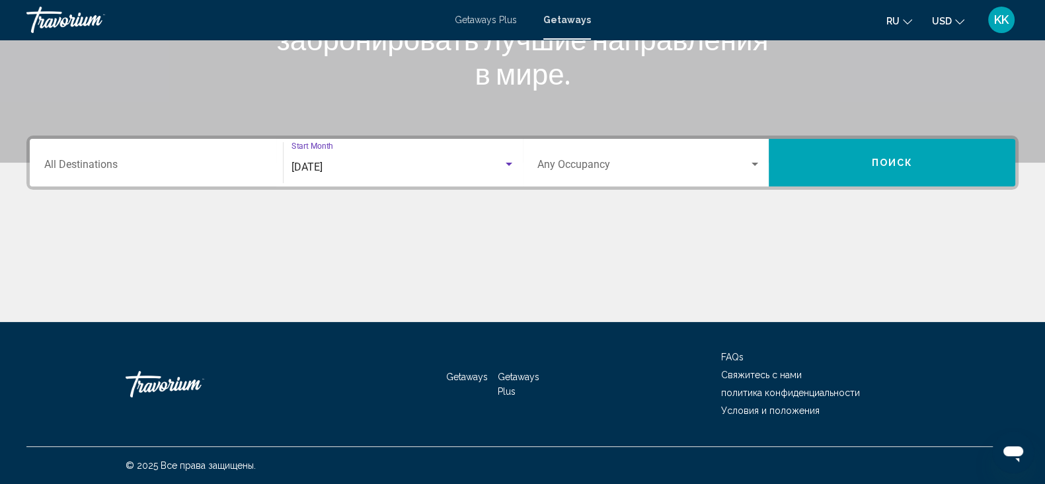
click at [323, 171] on span "[DATE]" at bounding box center [307, 167] width 31 height 13
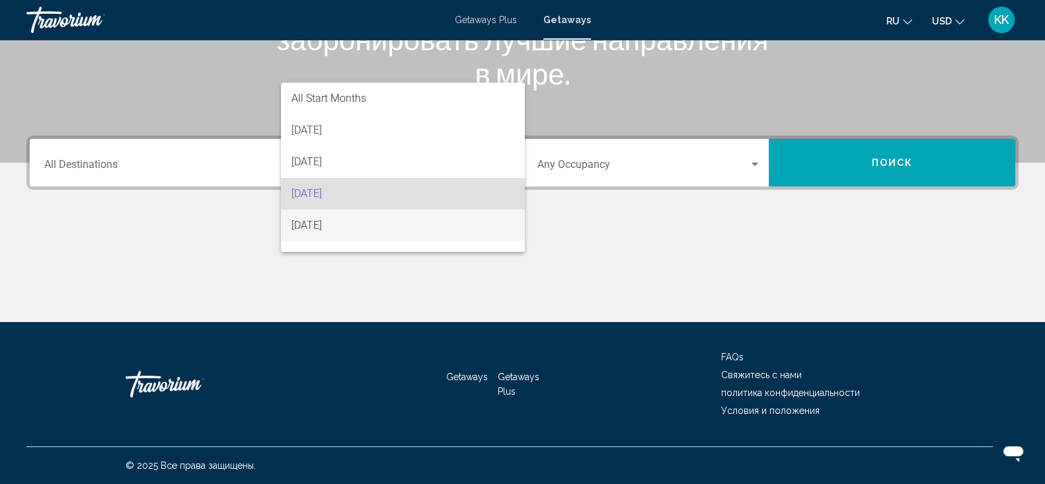
scroll to position [26, 0]
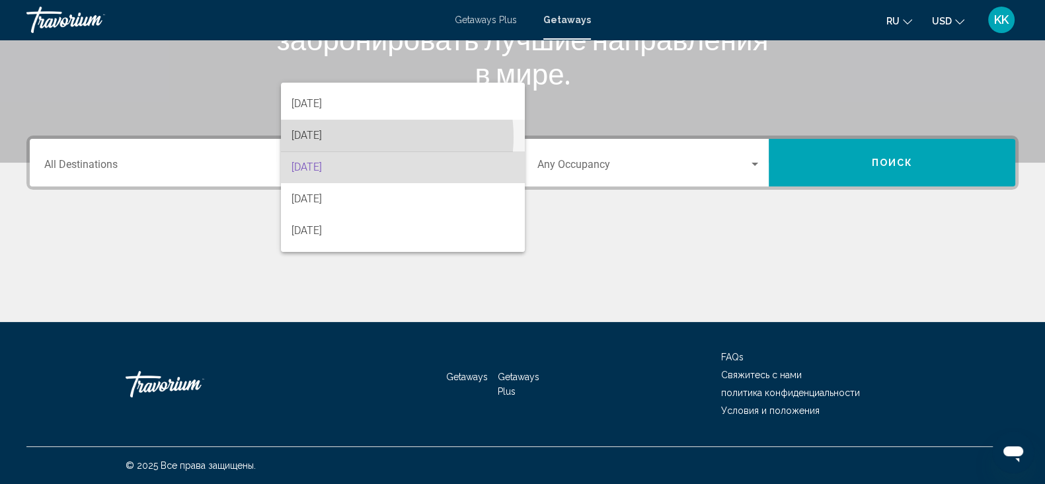
click at [368, 137] on span "[DATE]" at bounding box center [403, 136] width 223 height 32
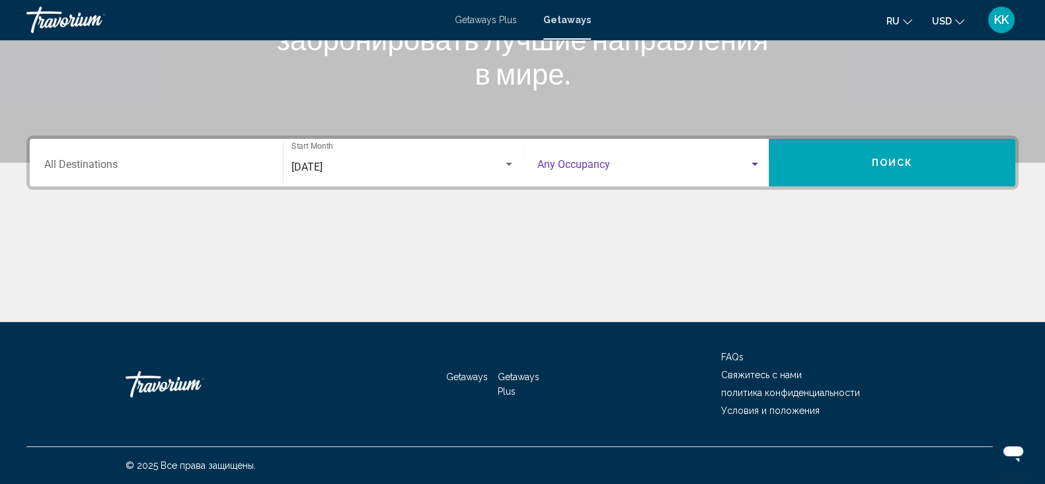
click at [622, 167] on span "Search widget" at bounding box center [643, 167] width 212 height 12
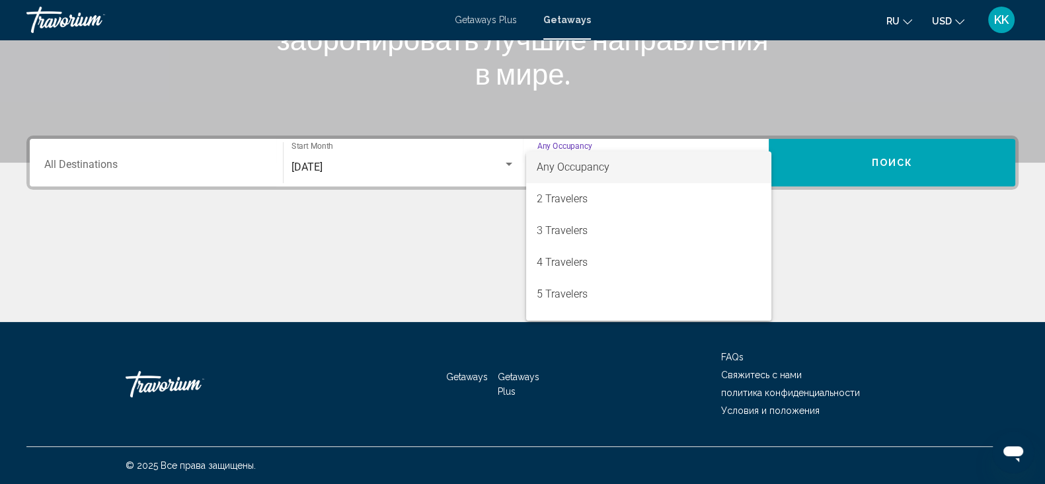
click at [840, 246] on div at bounding box center [522, 242] width 1045 height 484
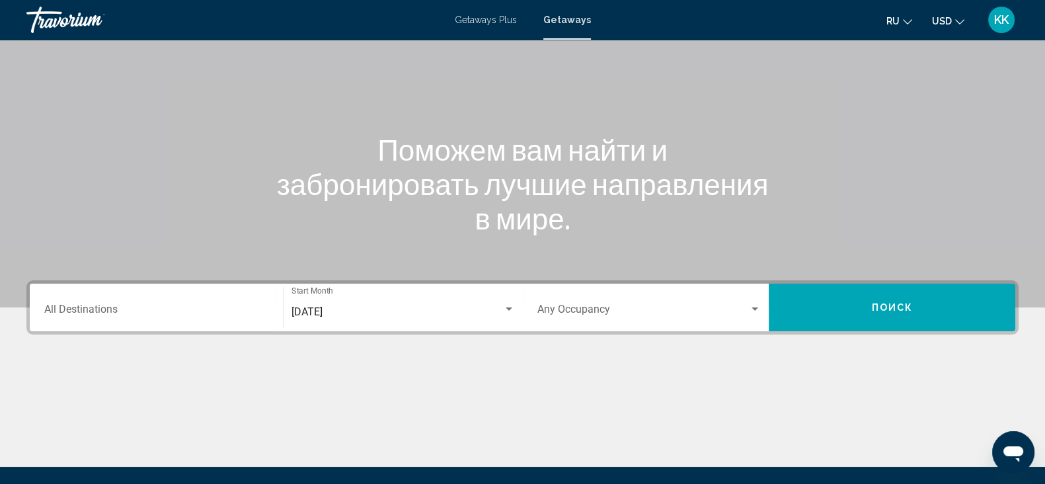
scroll to position [0, 0]
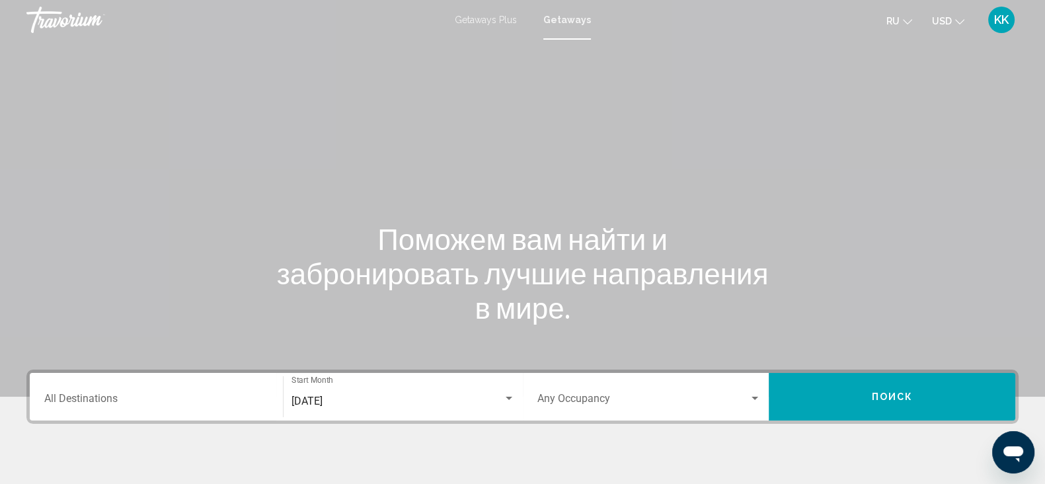
click at [953, 21] on button "USD USD ($) MXN (Mex$) CAD (Can$) GBP (£) EUR (€) AUD (A$) NZD (NZ$) CNY (CN¥)" at bounding box center [948, 20] width 32 height 19
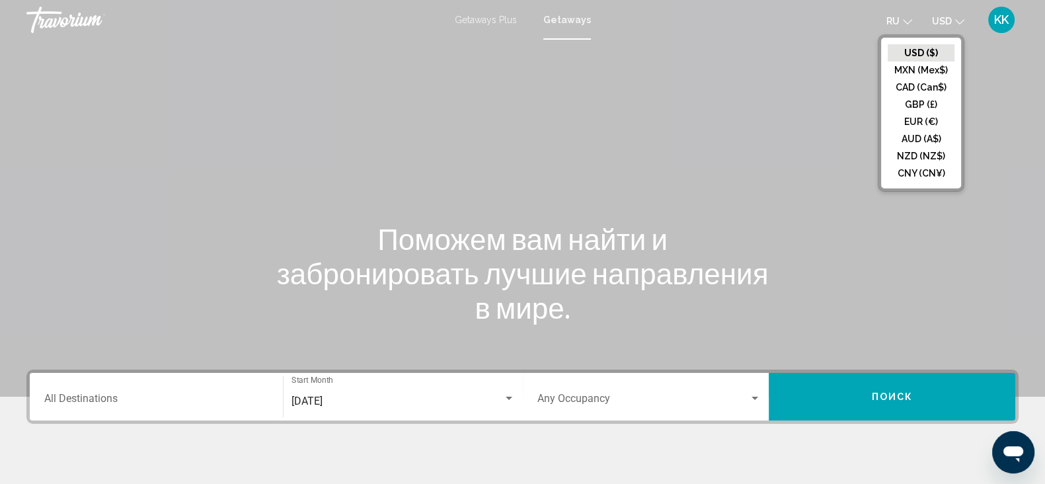
click at [887, 22] on span "ru" at bounding box center [893, 21] width 13 height 11
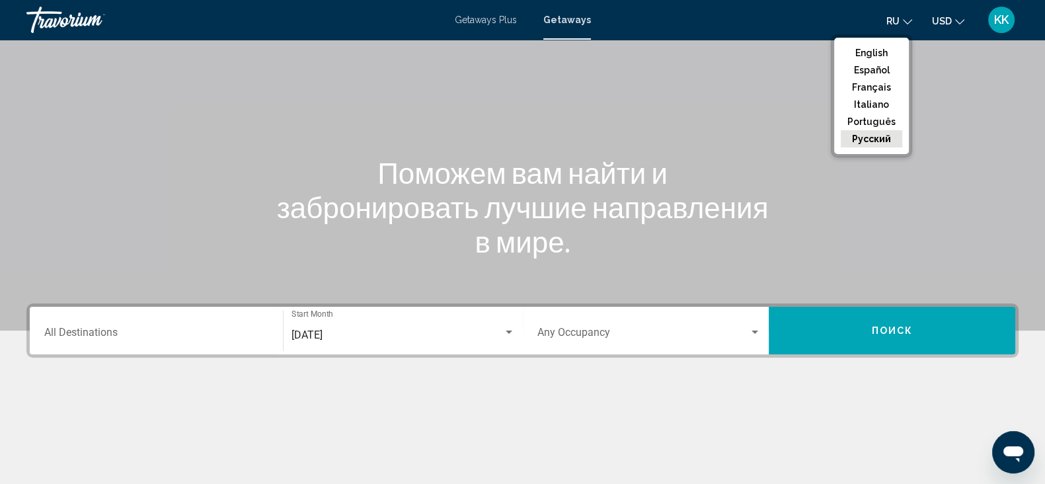
scroll to position [234, 0]
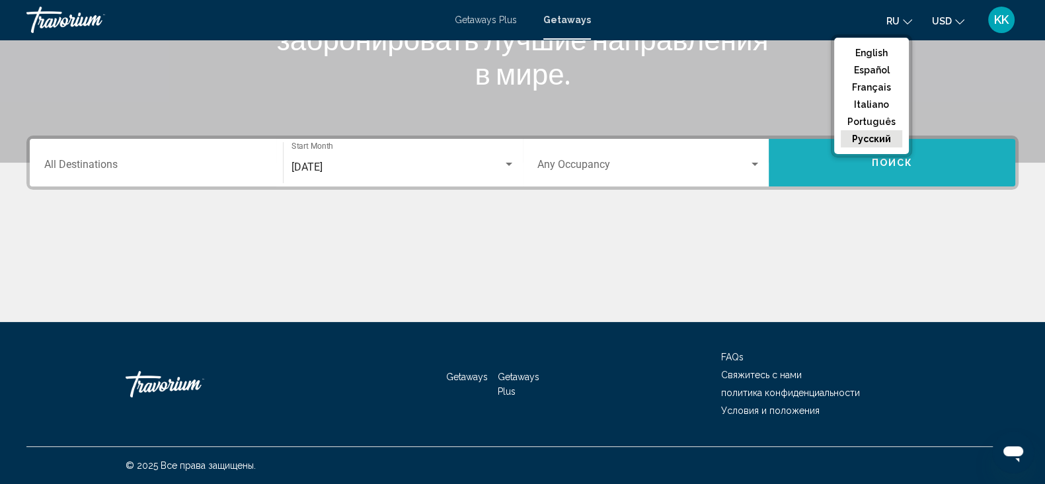
click at [894, 177] on button "Поиск" at bounding box center [892, 163] width 247 height 48
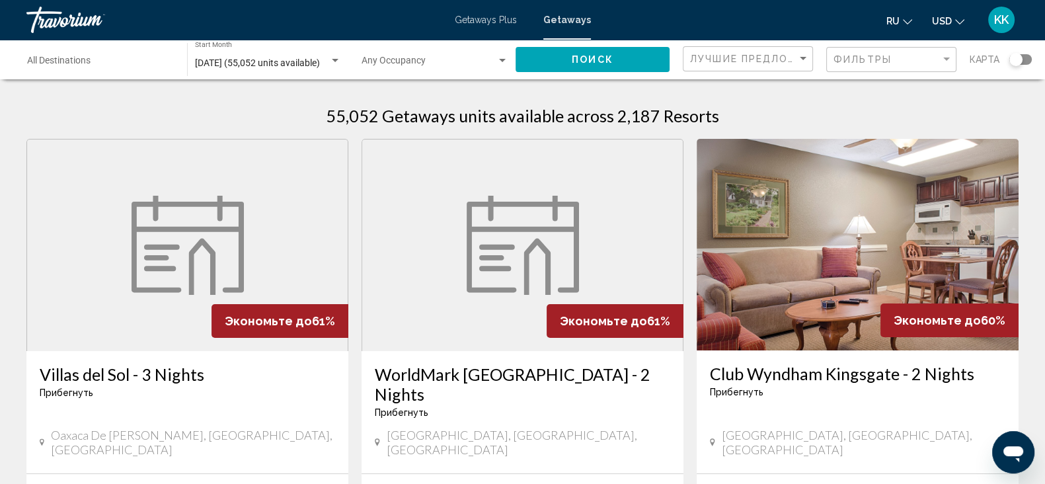
click at [84, 47] on div "Destination All Destinations" at bounding box center [100, 60] width 147 height 36
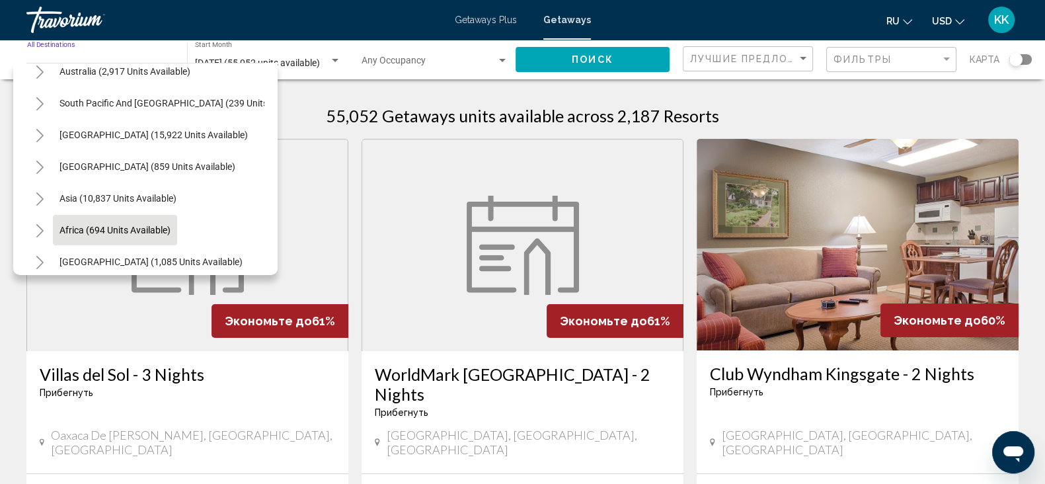
scroll to position [227, 0]
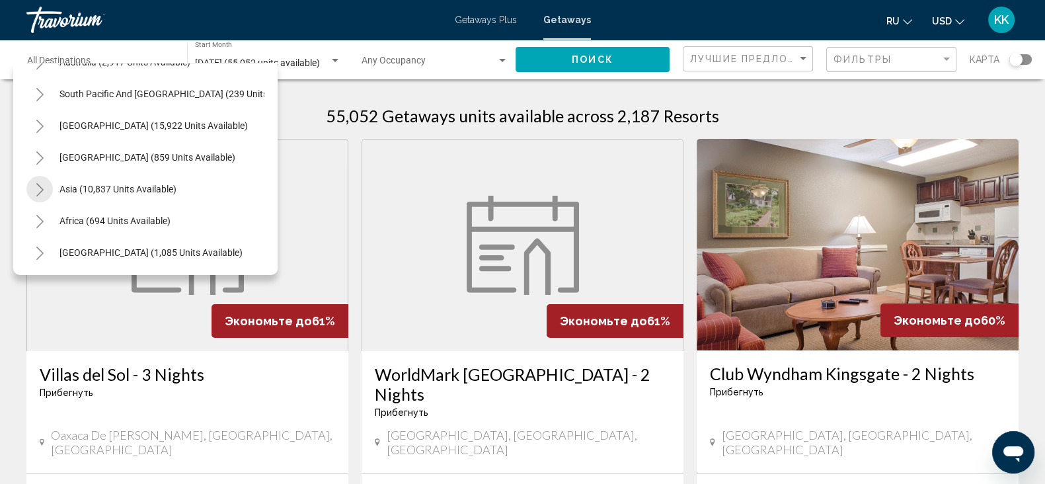
click at [40, 183] on icon "Toggle Asia (10,837 units available)" at bounding box center [40, 189] width 10 height 13
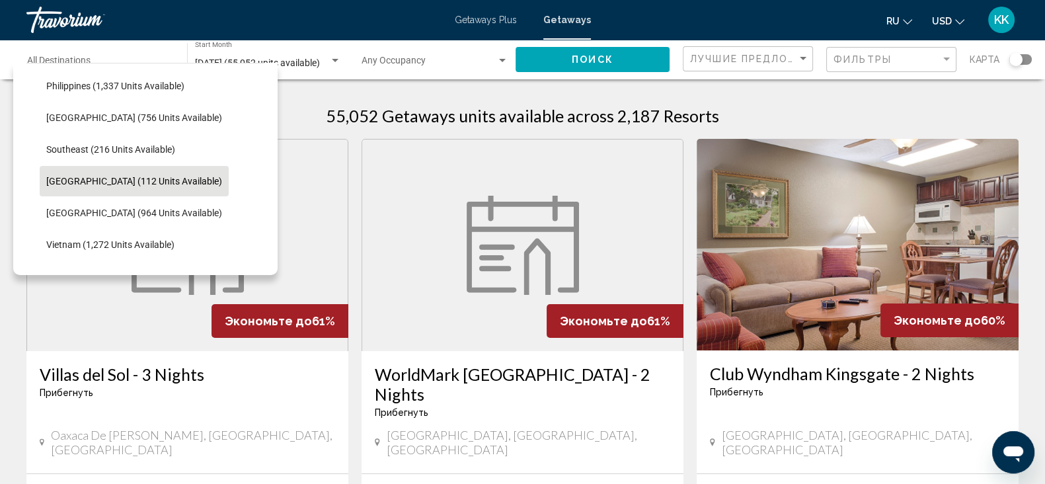
scroll to position [640, 0]
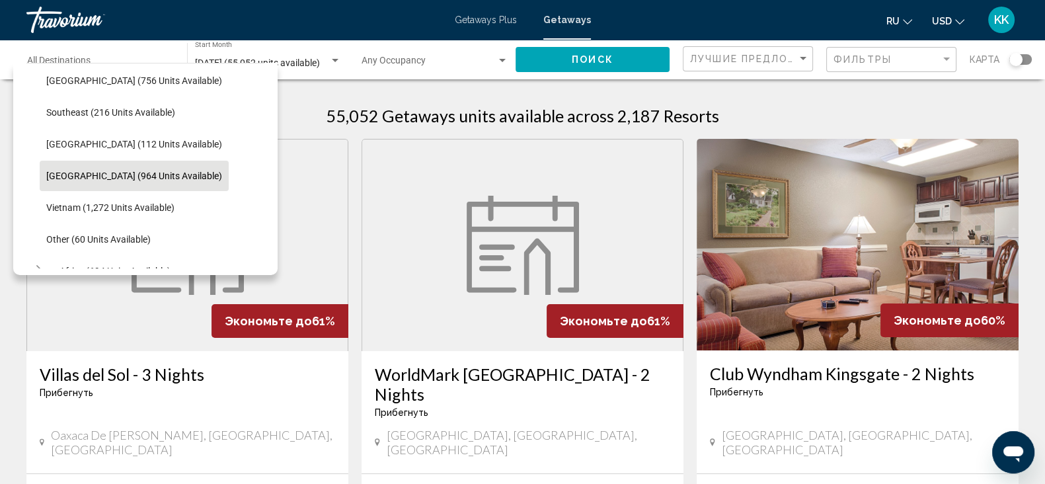
click at [88, 171] on span "[GEOGRAPHIC_DATA] (964 units available)" at bounding box center [134, 176] width 176 height 11
type input "**********"
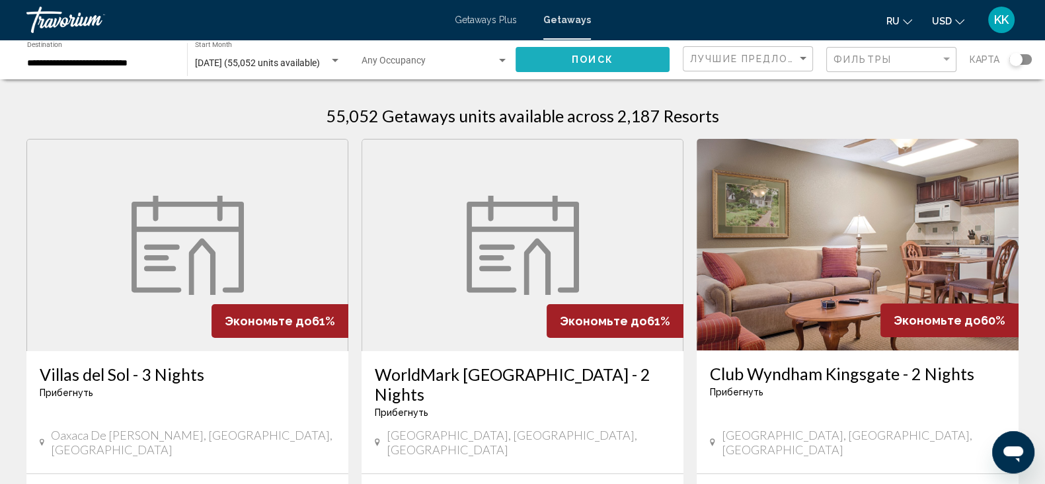
click at [581, 55] on span "Поиск" at bounding box center [593, 60] width 42 height 11
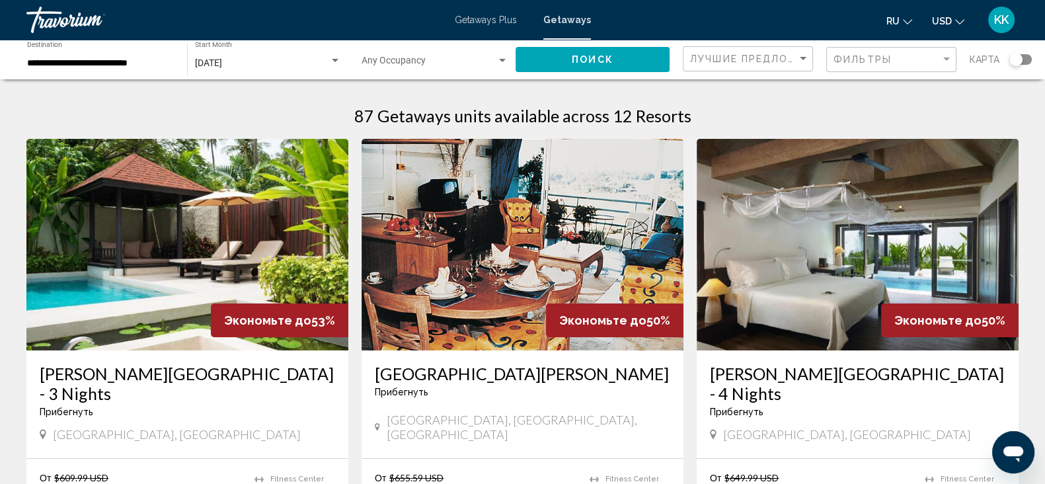
scroll to position [82, 0]
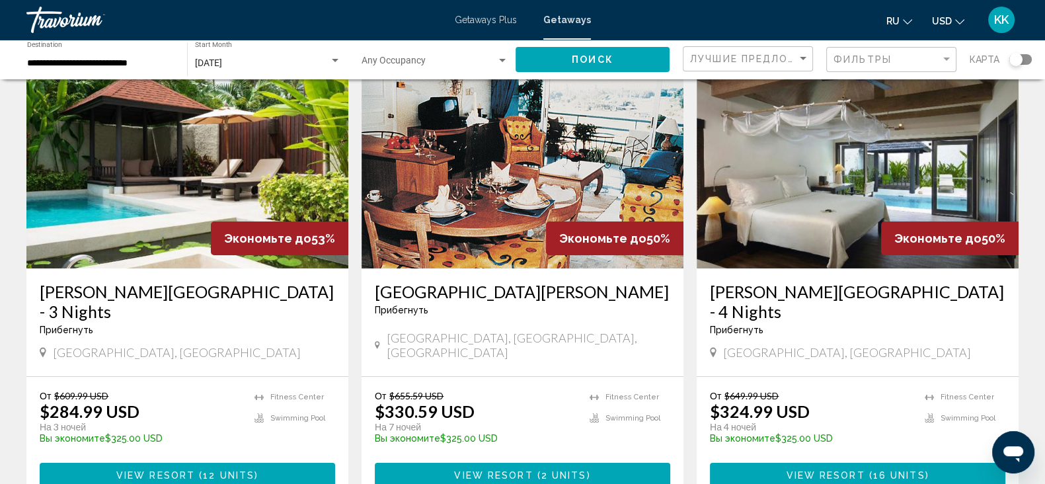
click at [879, 180] on img "Main content" at bounding box center [858, 163] width 322 height 212
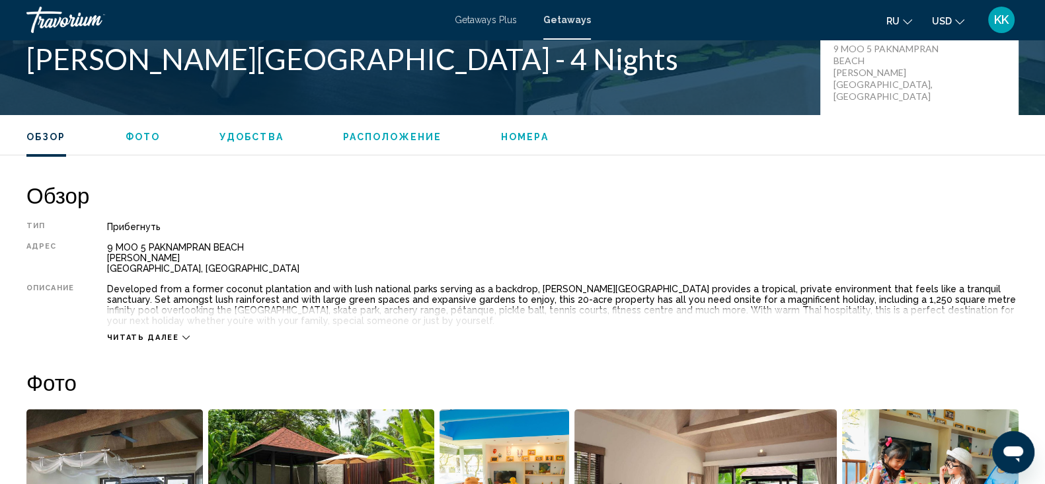
scroll to position [413, 0]
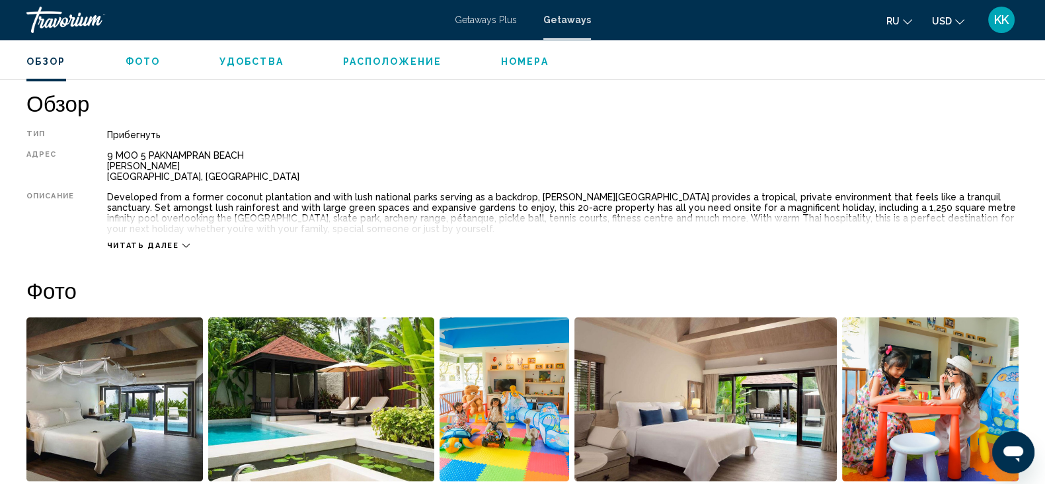
click at [173, 243] on span "Читать далее" at bounding box center [143, 245] width 72 height 9
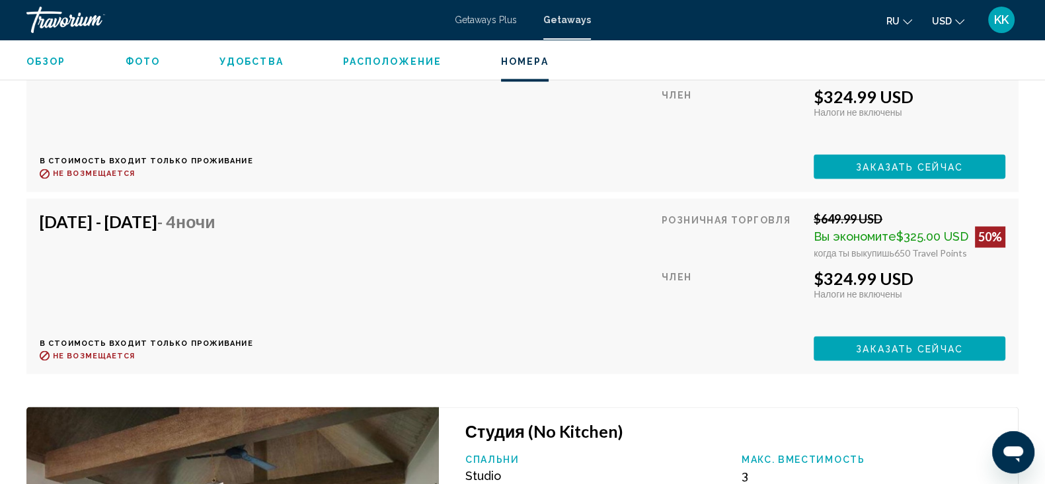
scroll to position [2810, 0]
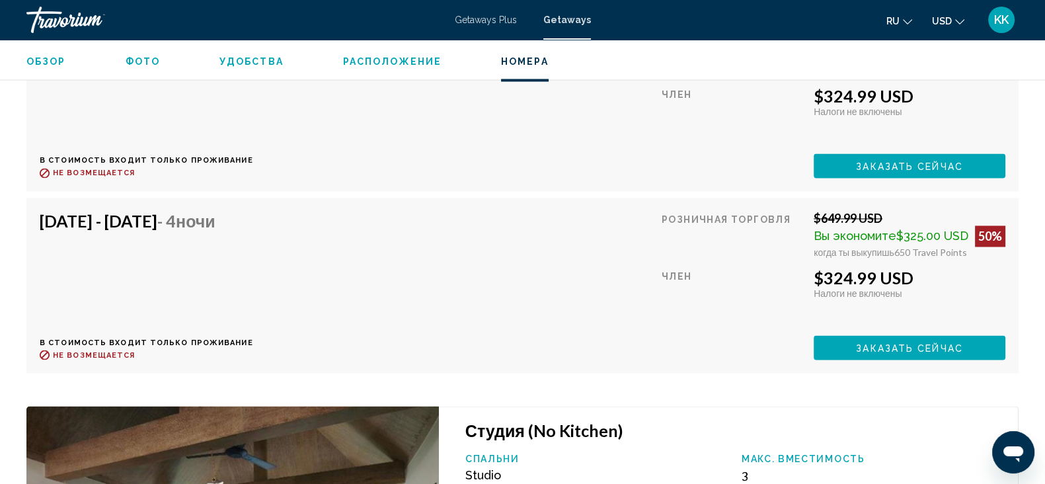
click at [567, 351] on div "[DATE] - [DATE] - 4 ночи В стоимость входит только проживание Возврат до : Не в…" at bounding box center [523, 285] width 966 height 149
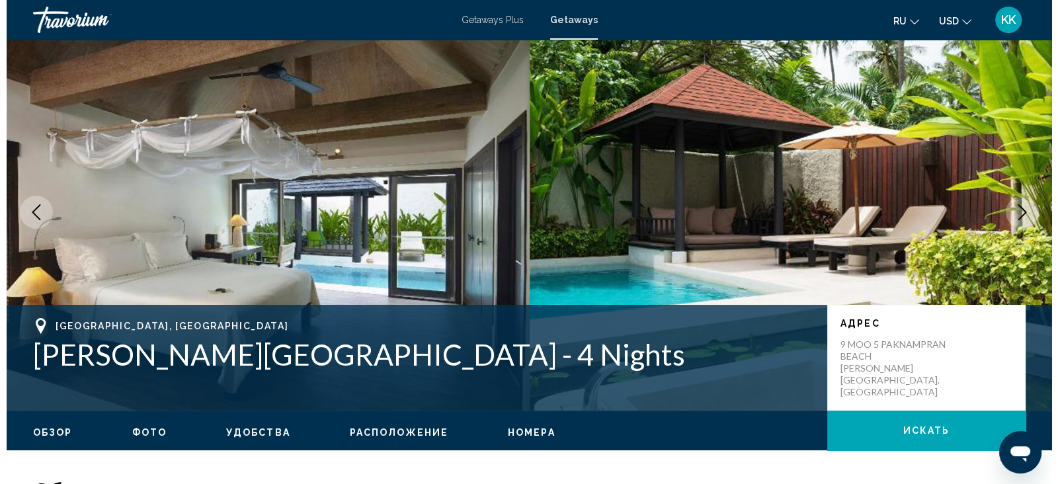
scroll to position [0, 0]
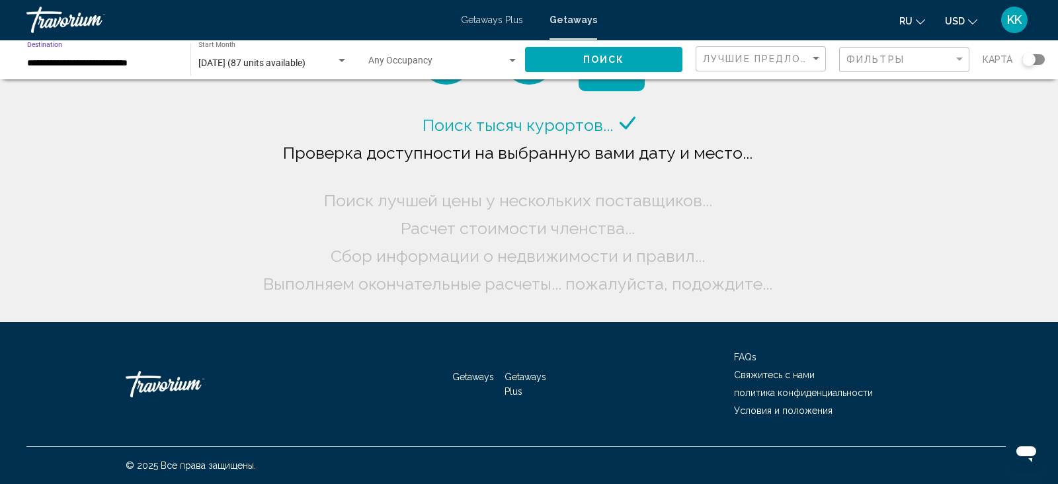
click at [104, 61] on input "**********" at bounding box center [102, 63] width 150 height 11
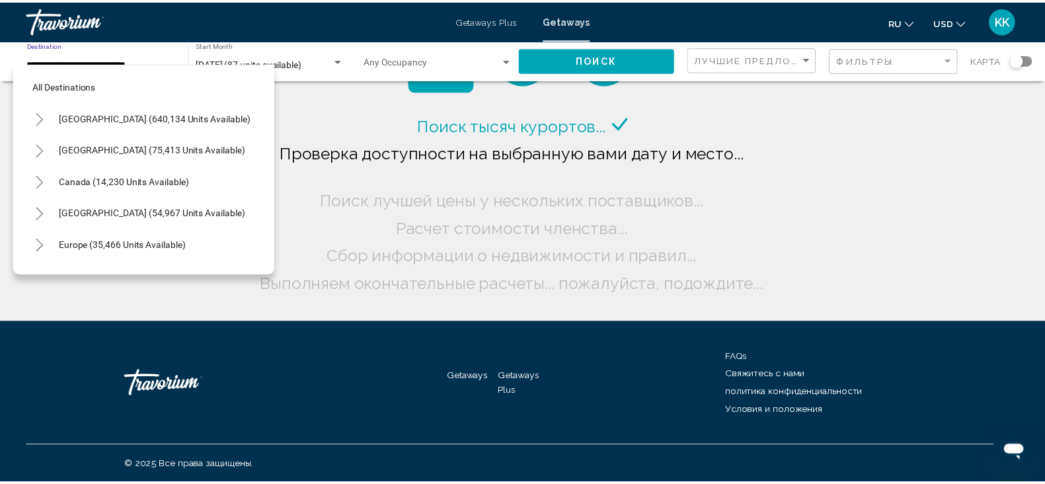
scroll to position [656, 0]
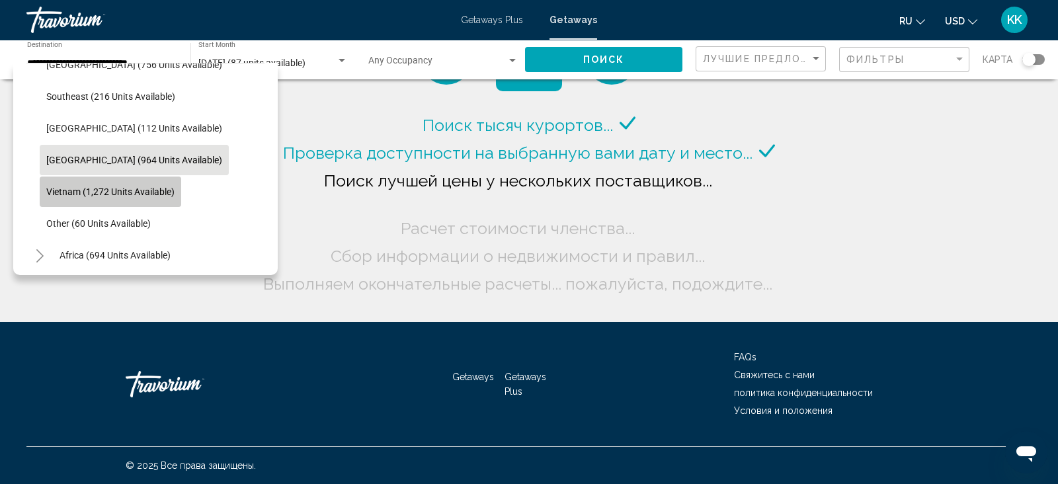
click at [79, 194] on span "Vietnam (1,272 units available)" at bounding box center [110, 191] width 128 height 11
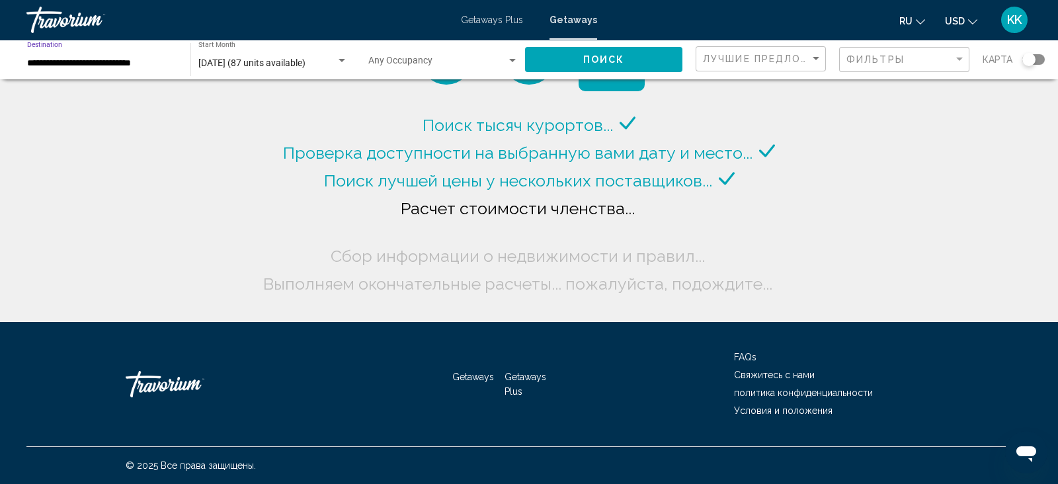
click at [613, 58] on span "Поиск" at bounding box center [604, 60] width 42 height 11
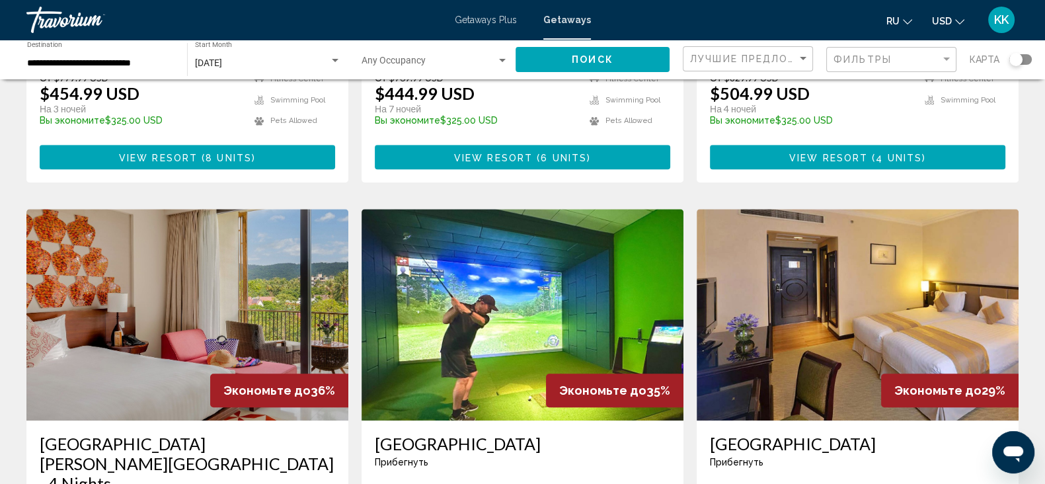
scroll to position [1653, 0]
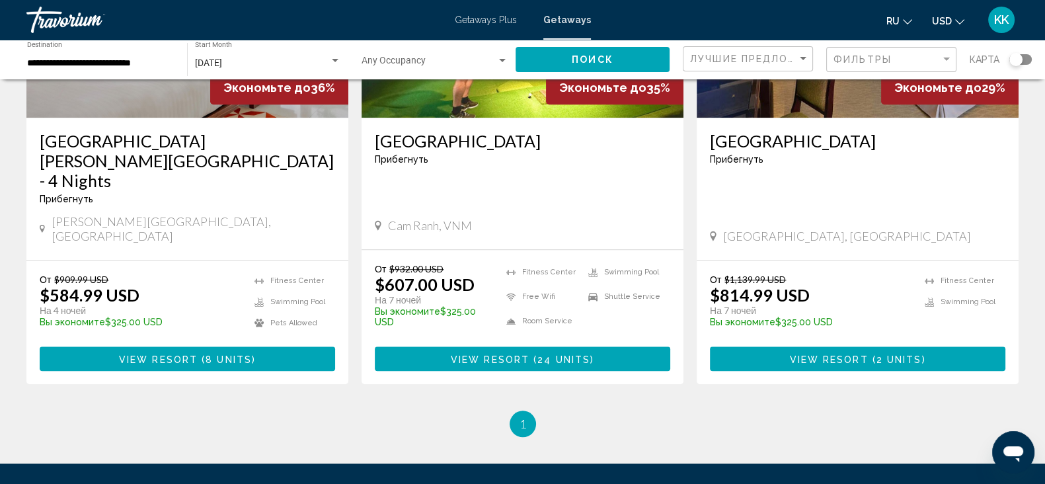
click at [783, 65] on div "Лучшие предложения" at bounding box center [749, 59] width 119 height 24
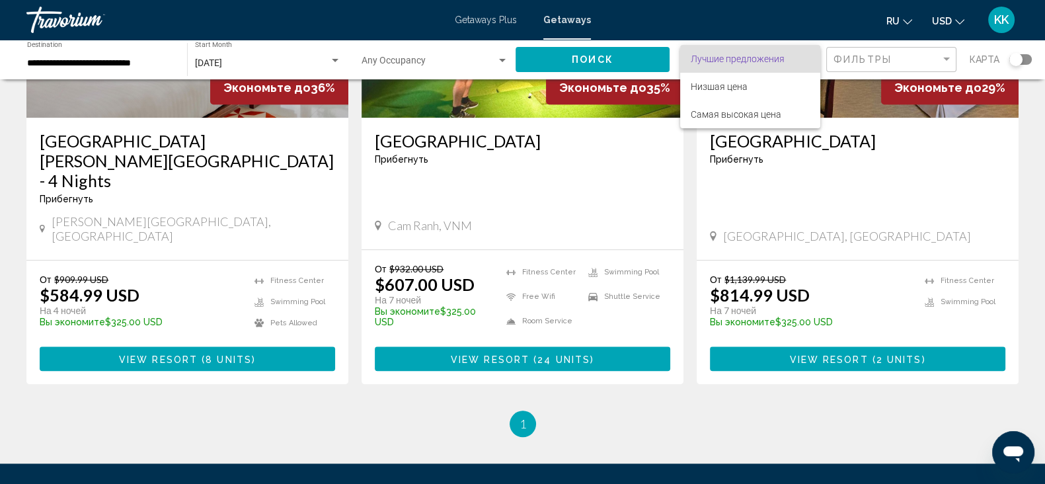
click at [638, 372] on div at bounding box center [522, 242] width 1045 height 484
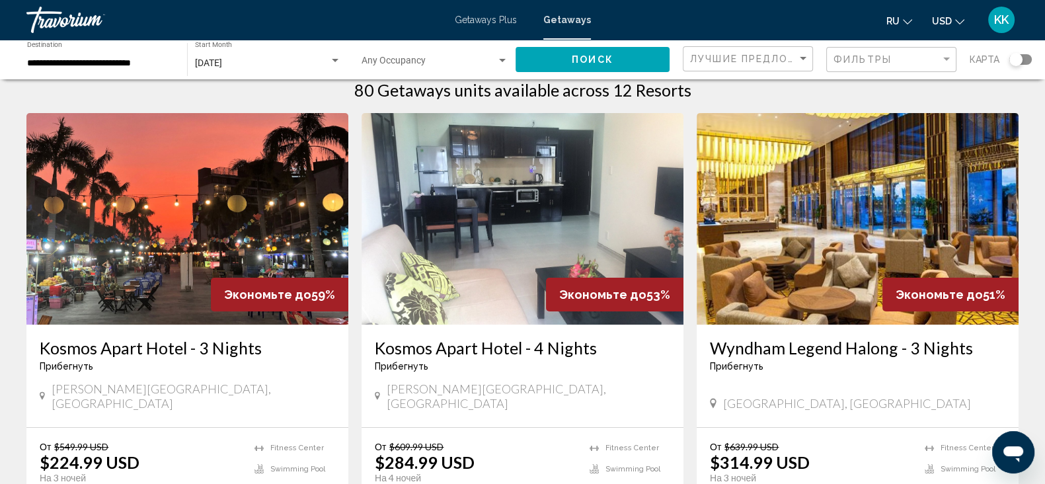
scroll to position [0, 0]
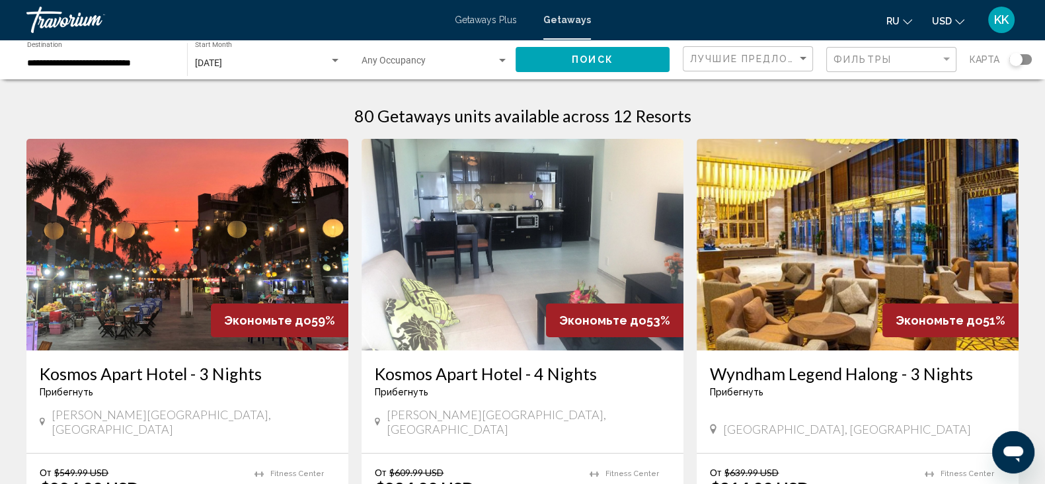
click at [119, 59] on input "**********" at bounding box center [100, 63] width 147 height 11
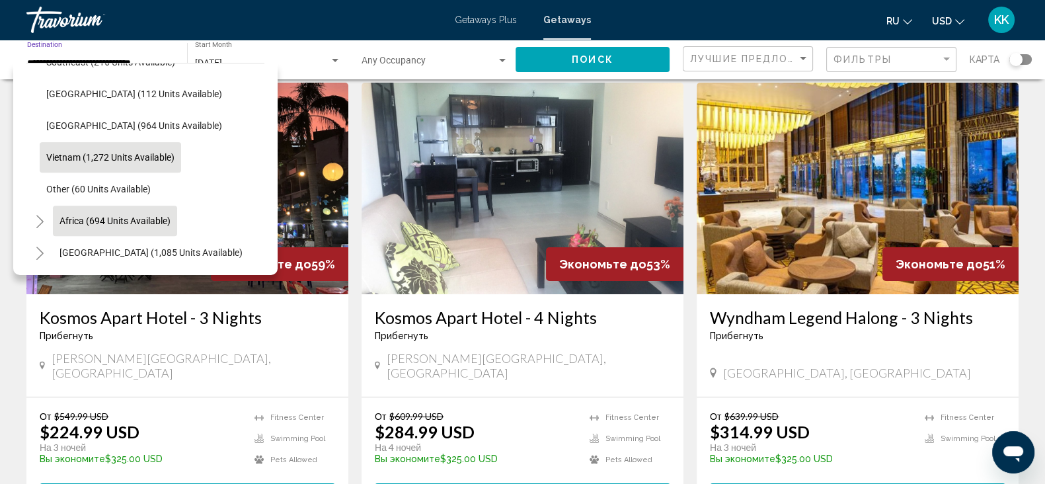
scroll to position [82, 0]
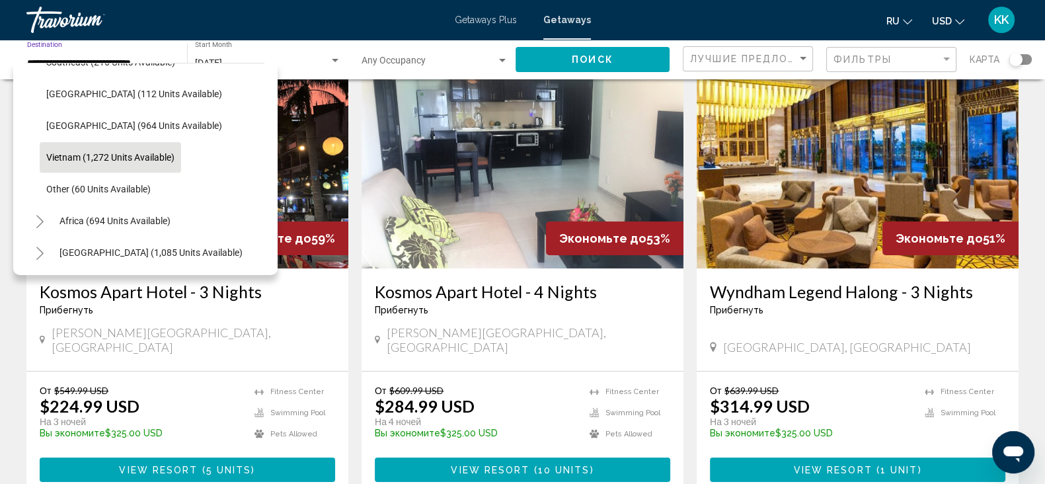
click at [42, 247] on icon "Toggle Middle East (1,085 units available)" at bounding box center [40, 253] width 10 height 13
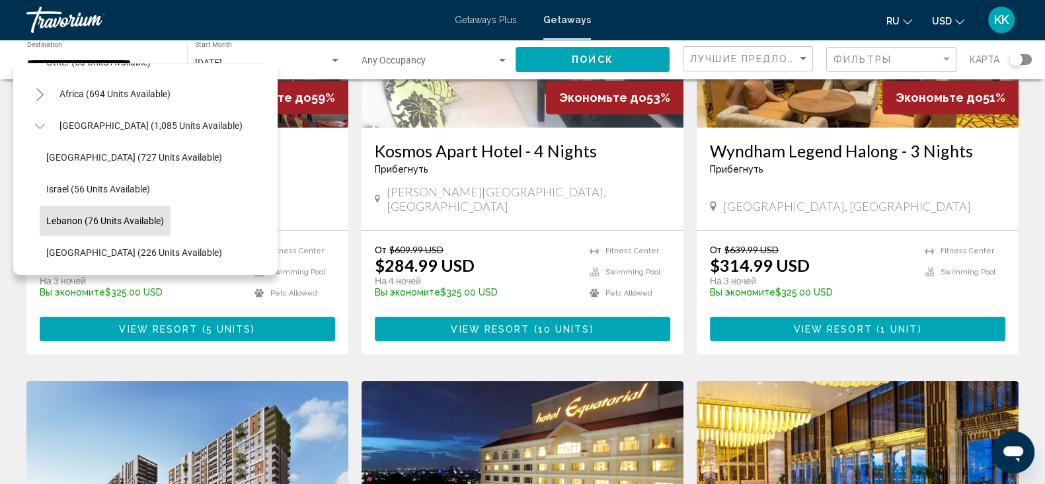
scroll to position [248, 0]
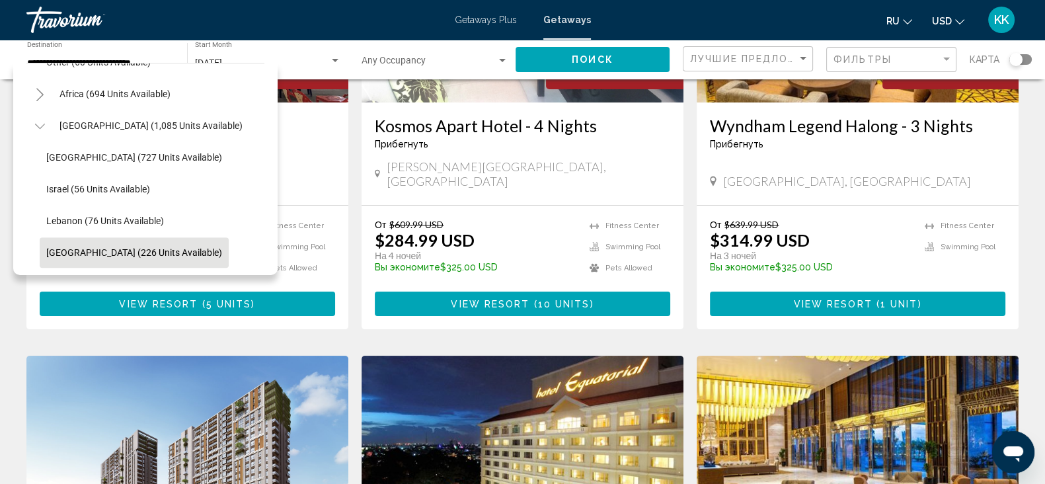
click at [114, 247] on span "[GEOGRAPHIC_DATA] (226 units available)" at bounding box center [134, 252] width 176 height 11
type input "**********"
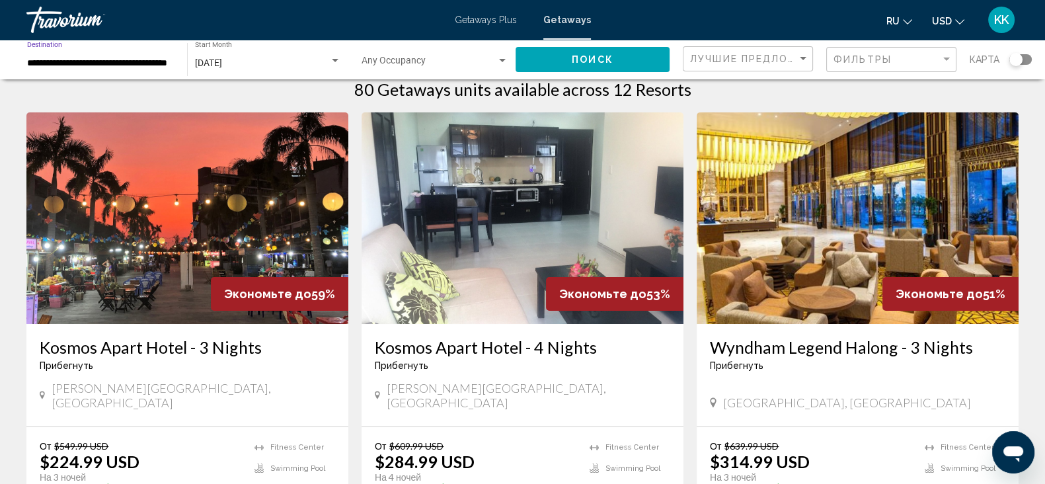
scroll to position [0, 0]
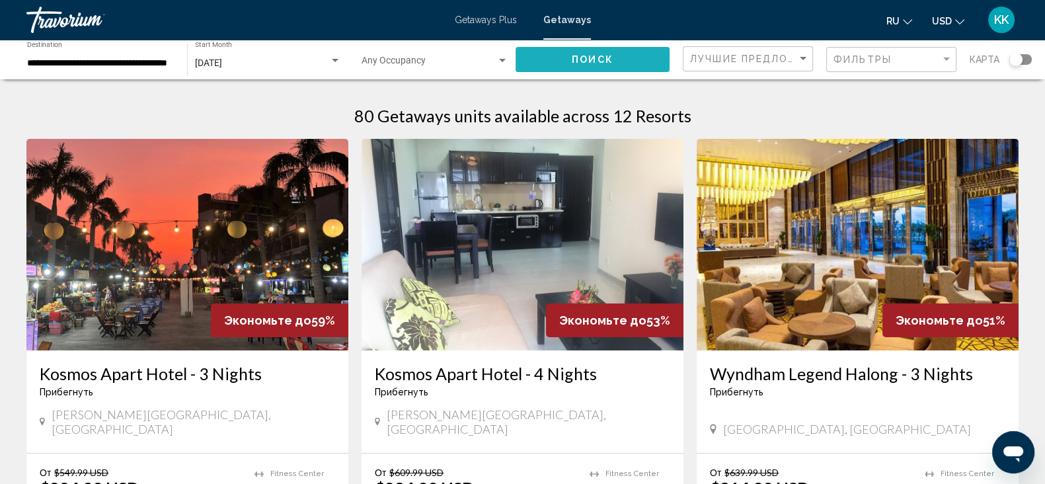
click at [562, 54] on button "Поиск" at bounding box center [593, 59] width 154 height 24
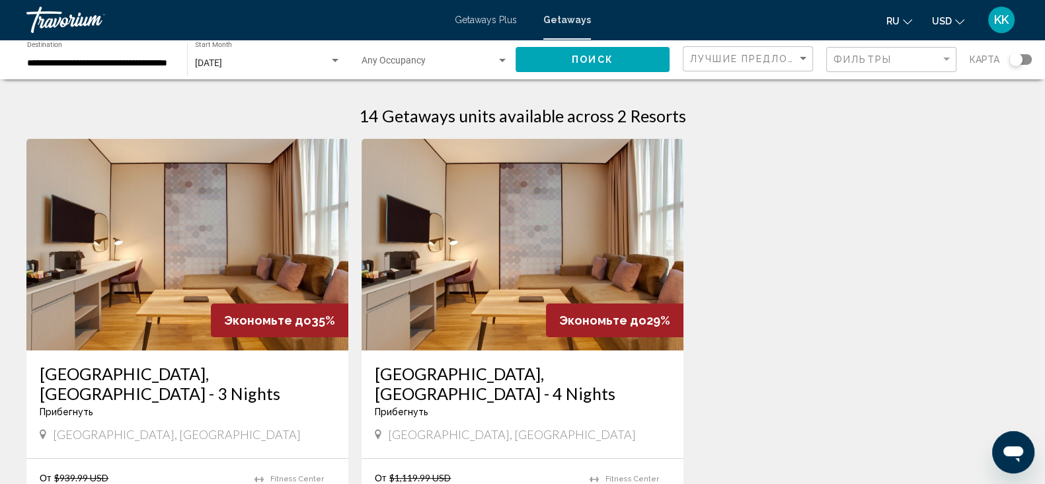
click at [284, 63] on div "[DATE]" at bounding box center [262, 63] width 134 height 11
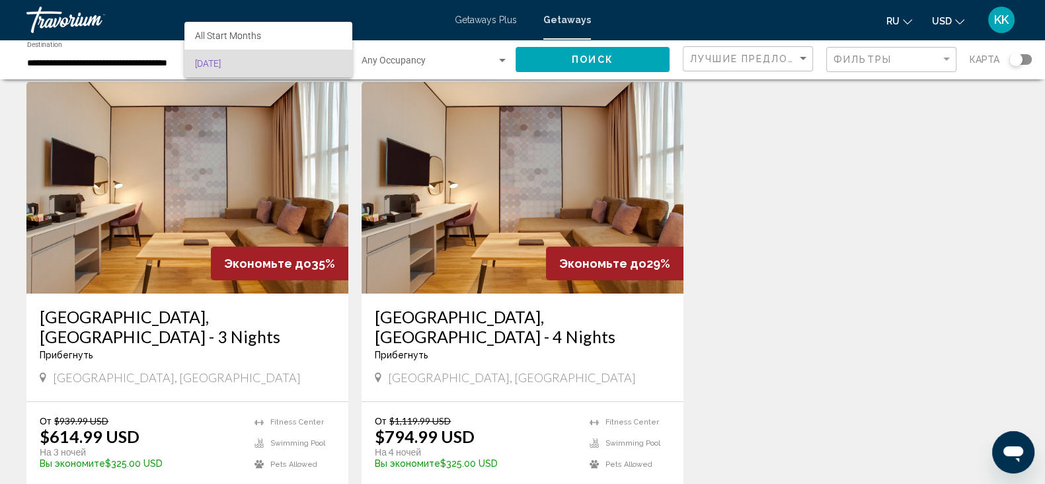
scroll to position [82, 0]
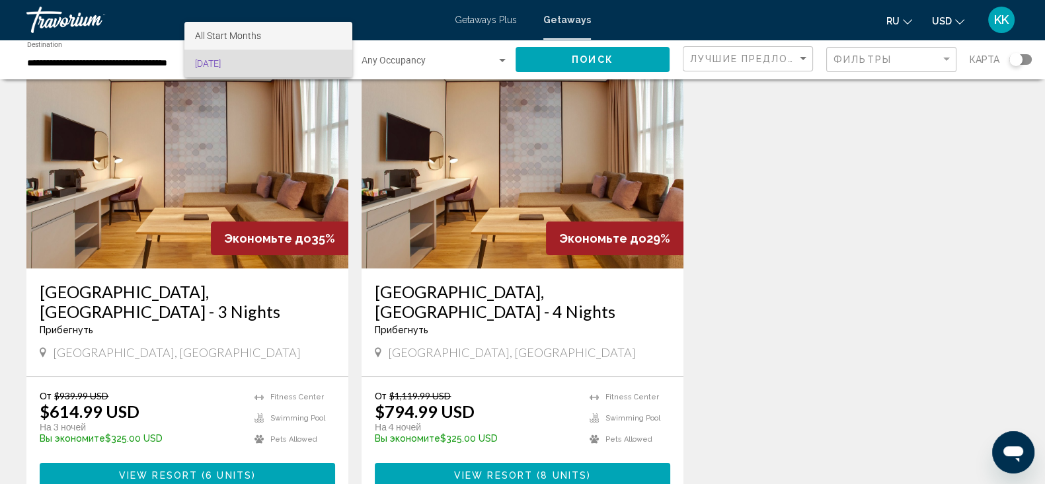
click at [264, 38] on span "All Start Months" at bounding box center [268, 36] width 147 height 28
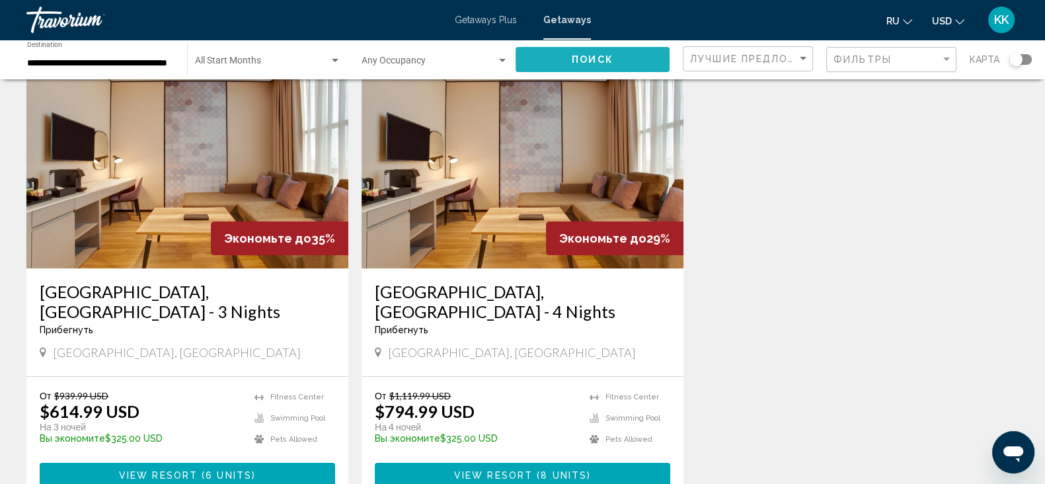
click at [600, 55] on span "Поиск" at bounding box center [593, 60] width 42 height 11
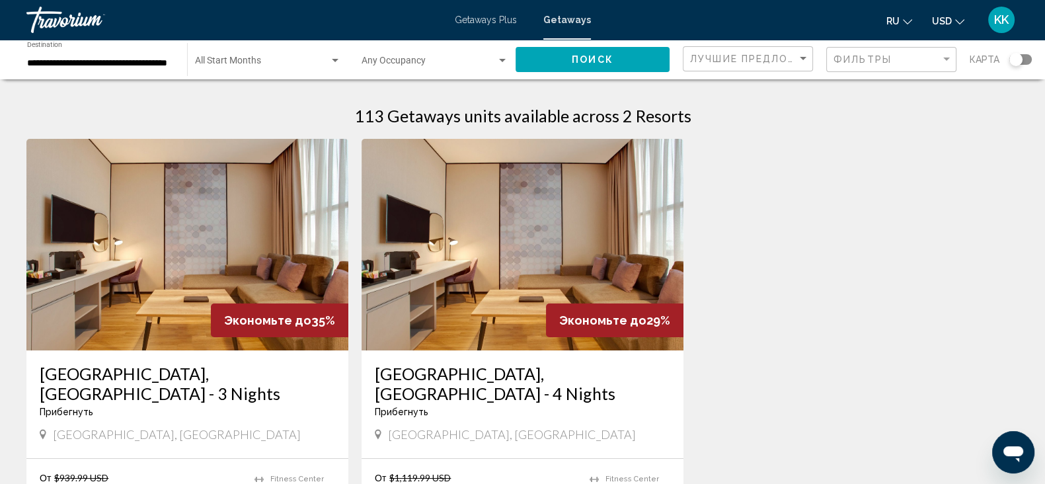
click at [281, 58] on span "Search widget" at bounding box center [262, 63] width 134 height 11
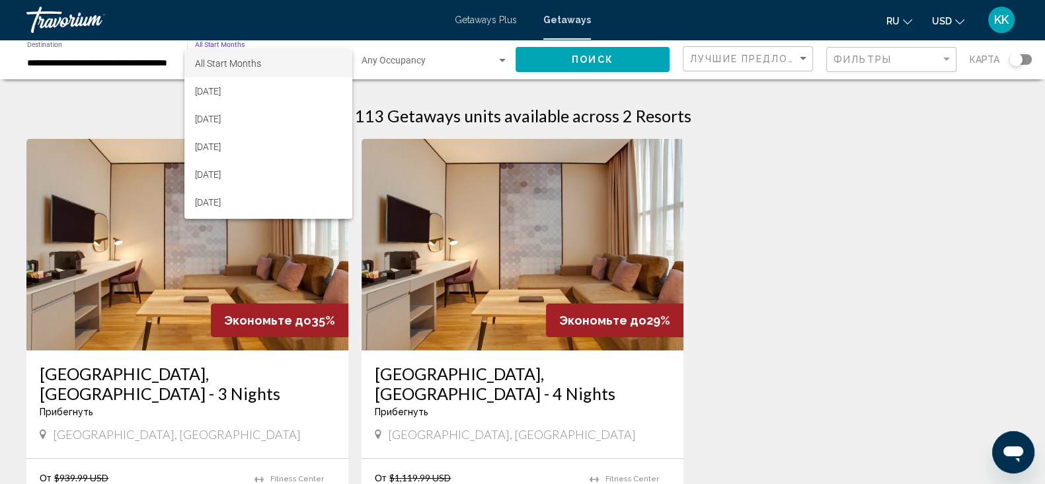
click at [873, 227] on div at bounding box center [522, 242] width 1045 height 484
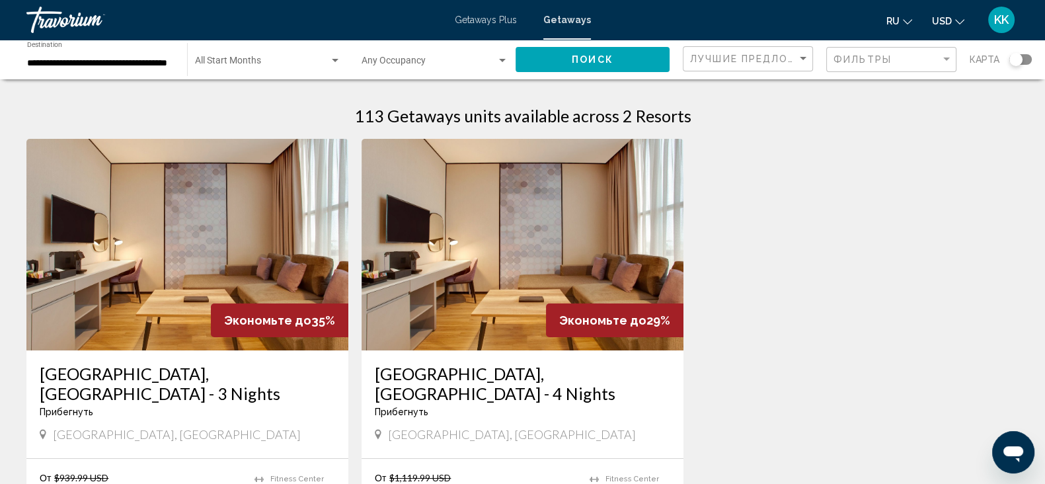
click at [294, 52] on div "Start Month All Start Months" at bounding box center [268, 60] width 146 height 36
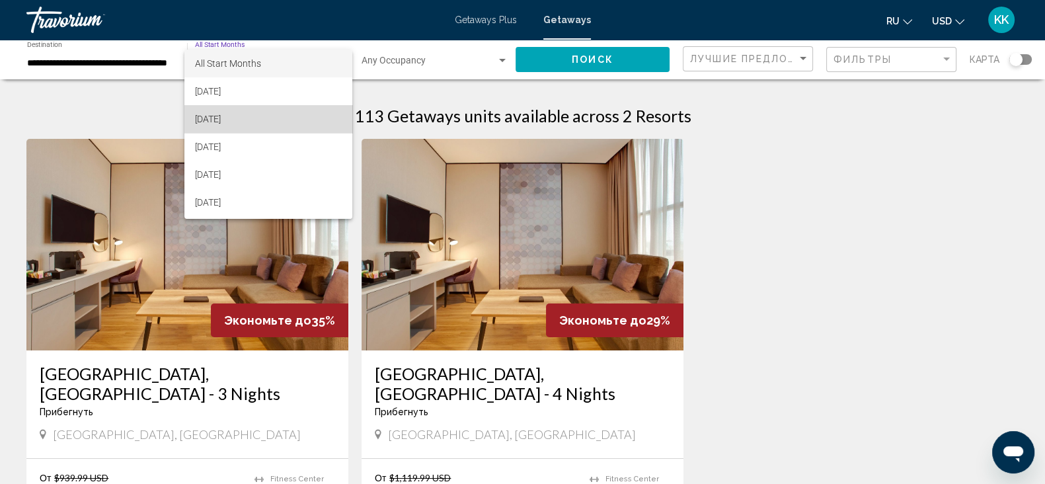
click at [269, 122] on span "[DATE]" at bounding box center [268, 119] width 147 height 28
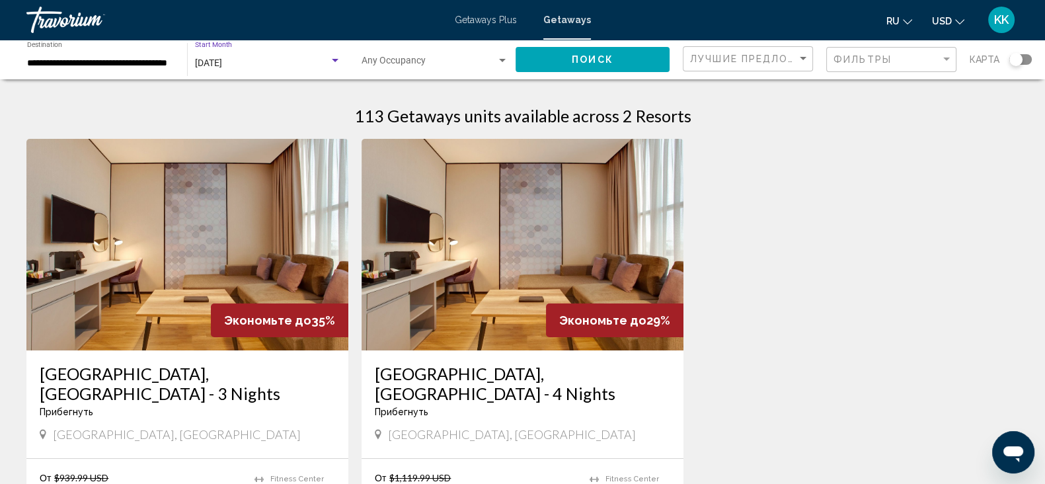
click at [625, 65] on button "Поиск" at bounding box center [593, 59] width 154 height 24
click at [309, 51] on div "[DATE] Start Month All Start Months" at bounding box center [268, 60] width 146 height 36
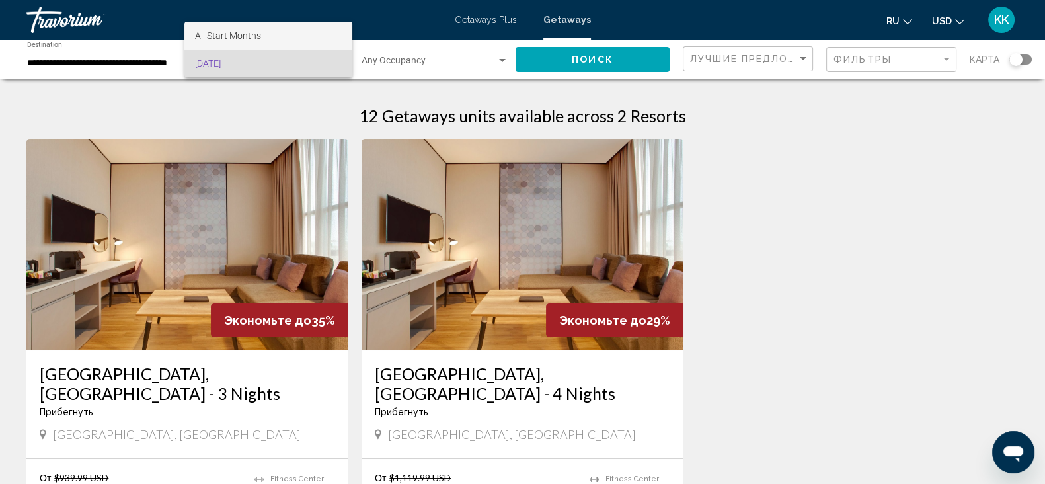
click at [301, 35] on span "All Start Months" at bounding box center [268, 36] width 147 height 28
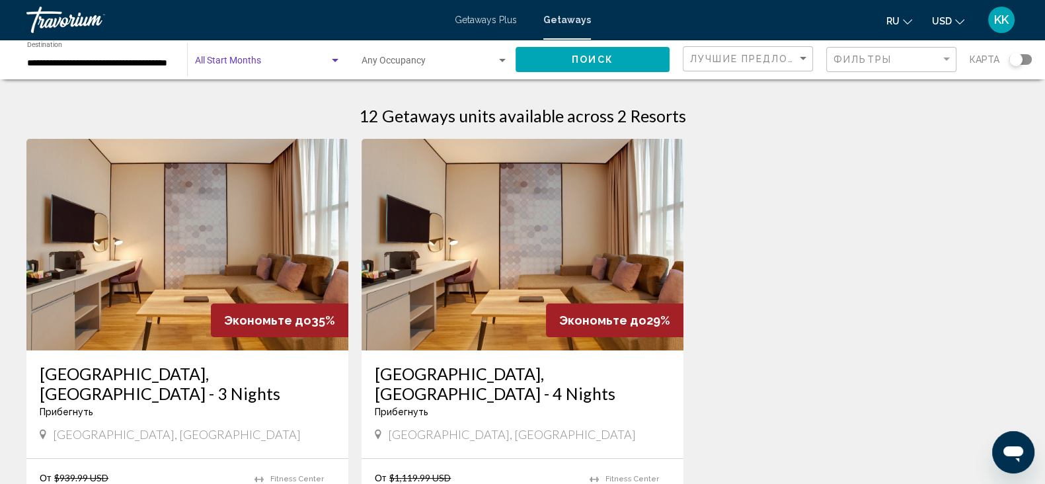
click at [287, 64] on span "Search widget" at bounding box center [262, 63] width 134 height 11
click at [284, 68] on span "All Start Months" at bounding box center [268, 64] width 147 height 28
click at [282, 96] on div "12 Getaways units available across 2 Resorts Экономьте до 35% [GEOGRAPHIC_DATA]…" at bounding box center [522, 364] width 1045 height 543
click at [288, 61] on span "Search widget" at bounding box center [262, 63] width 134 height 11
click at [585, 65] on div at bounding box center [522, 242] width 1045 height 484
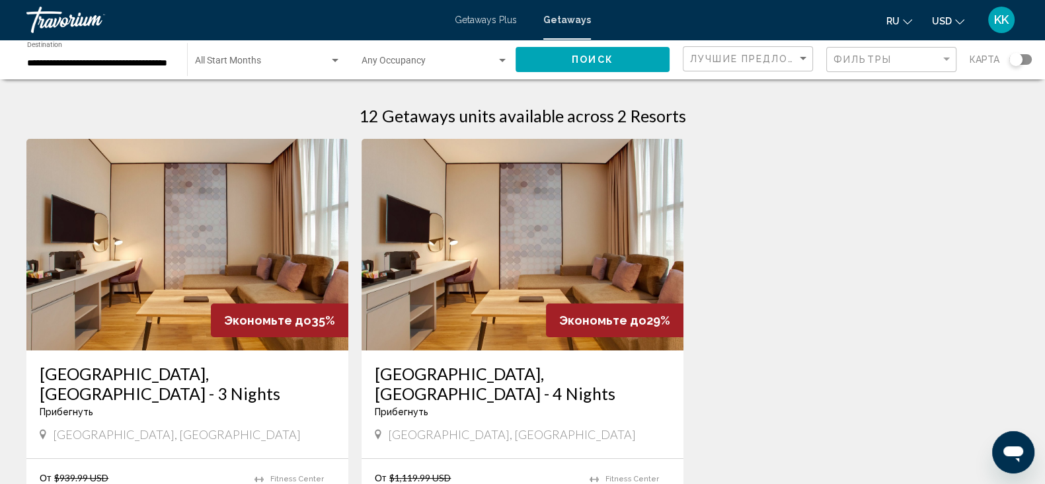
click at [563, 52] on button "Поиск" at bounding box center [593, 59] width 154 height 24
click at [274, 54] on div "Start Month All Start Months" at bounding box center [268, 60] width 146 height 36
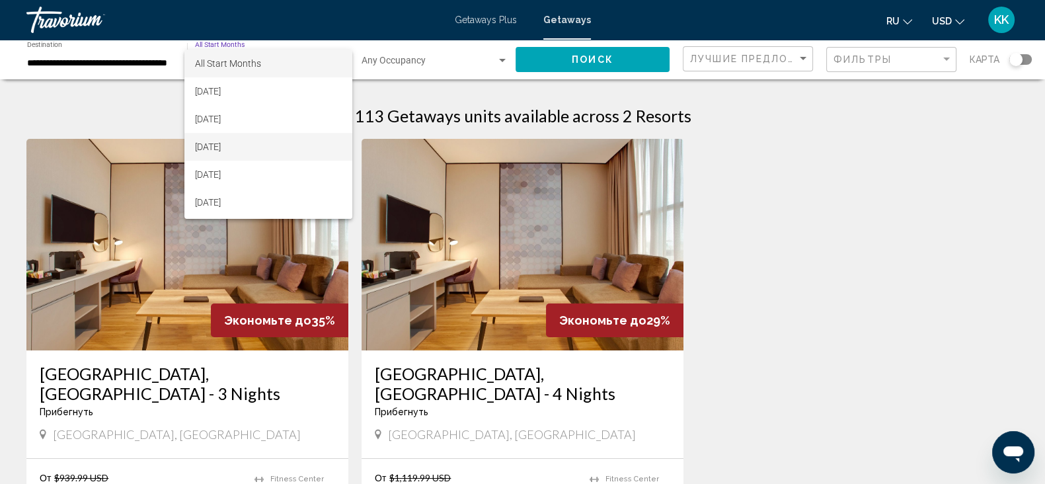
click at [257, 147] on span "[DATE]" at bounding box center [268, 147] width 147 height 28
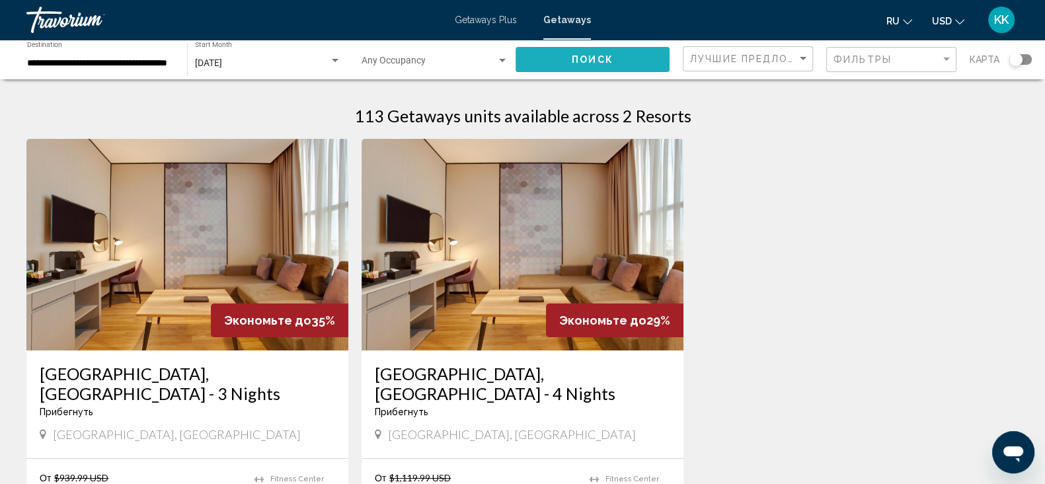
click at [549, 63] on button "Поиск" at bounding box center [593, 59] width 154 height 24
click at [273, 67] on div "[DATE]" at bounding box center [262, 63] width 134 height 11
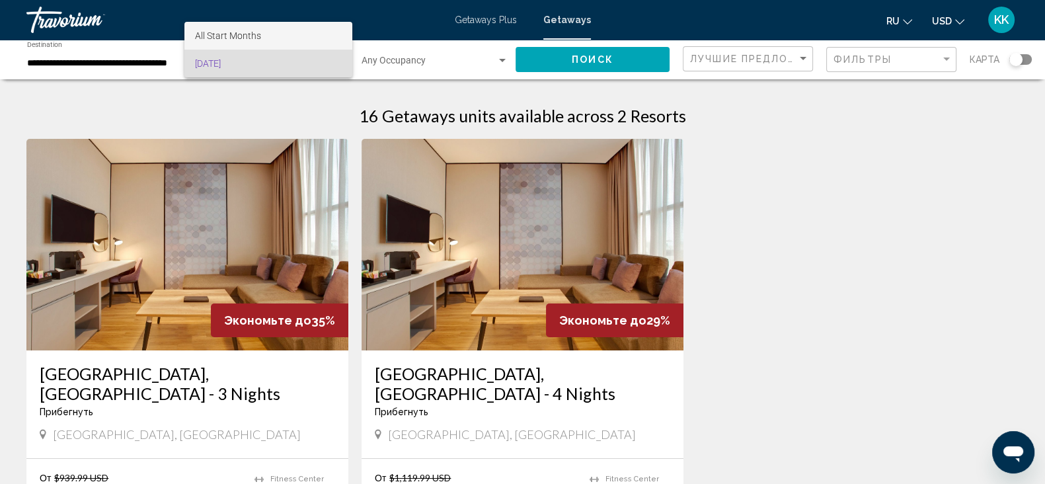
click at [269, 26] on span "All Start Months" at bounding box center [268, 36] width 147 height 28
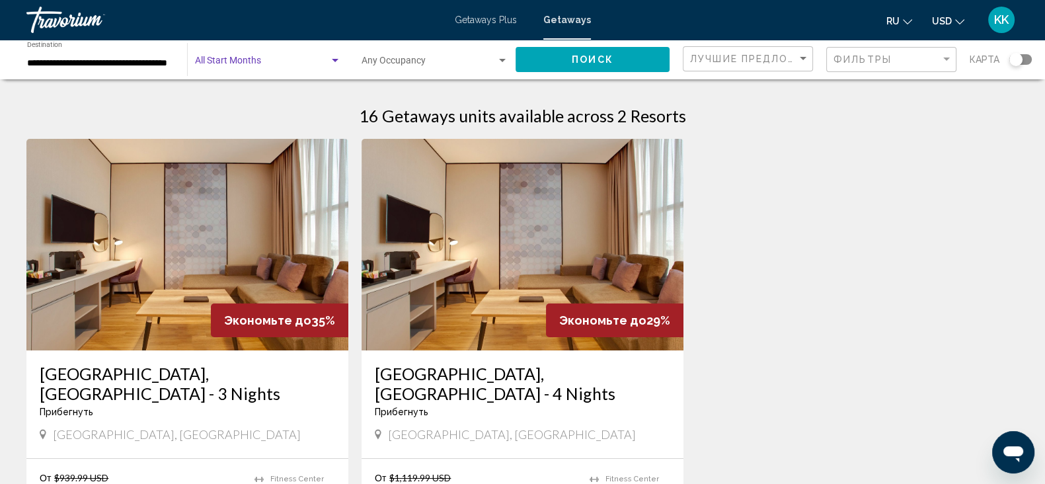
click at [305, 63] on span "Search widget" at bounding box center [262, 63] width 134 height 11
drag, startPoint x: 409, startPoint y: 87, endPoint x: 362, endPoint y: 81, distance: 48.0
click at [409, 87] on div at bounding box center [522, 242] width 1045 height 484
click at [245, 58] on div "Start Month All Start Months" at bounding box center [268, 60] width 146 height 36
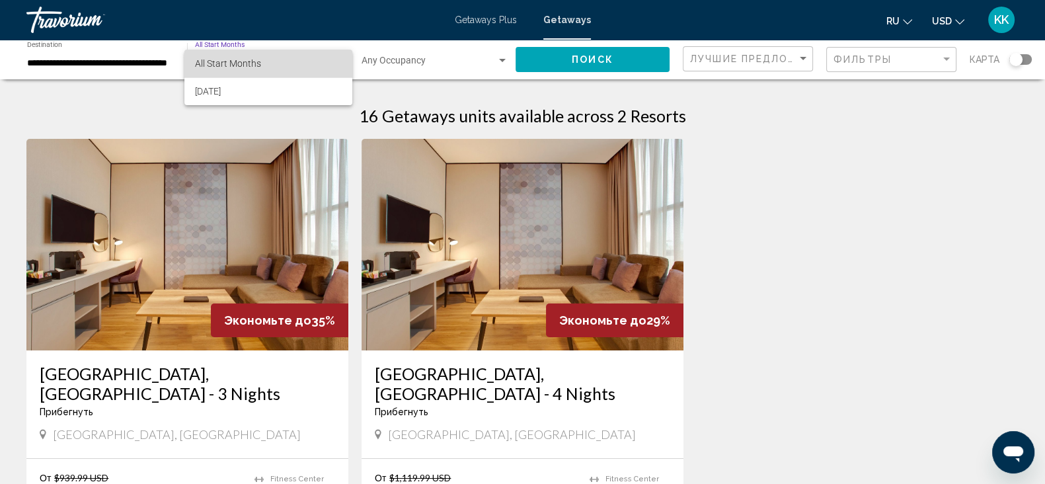
click at [245, 58] on span "All Start Months" at bounding box center [228, 63] width 66 height 11
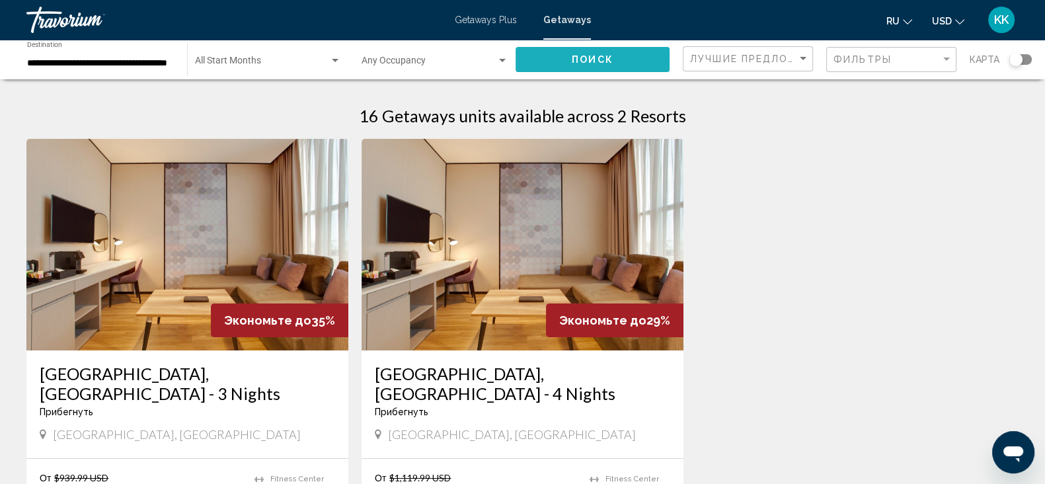
click at [565, 56] on button "Поиск" at bounding box center [593, 59] width 154 height 24
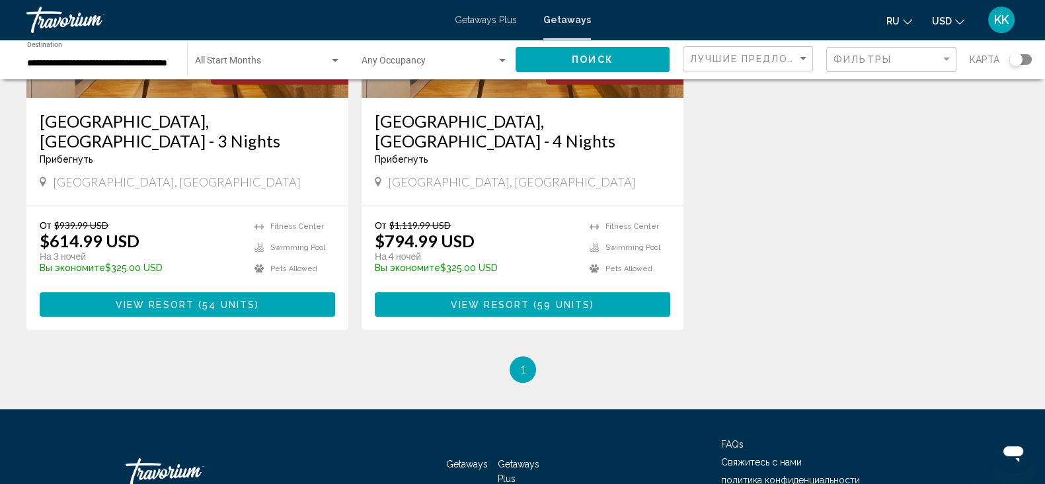
scroll to position [237, 0]
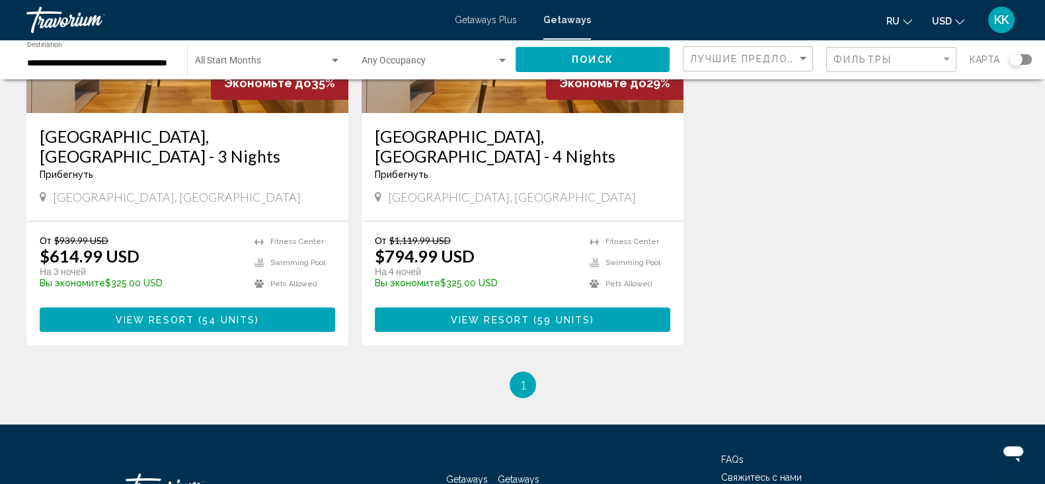
click at [442, 307] on button "View Resort ( 59 units )" at bounding box center [523, 319] width 296 height 24
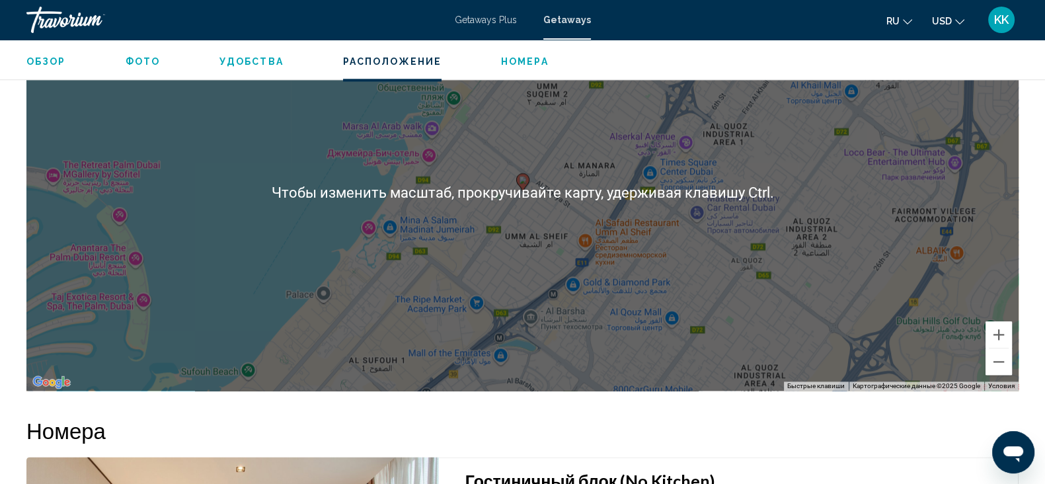
scroll to position [1983, 0]
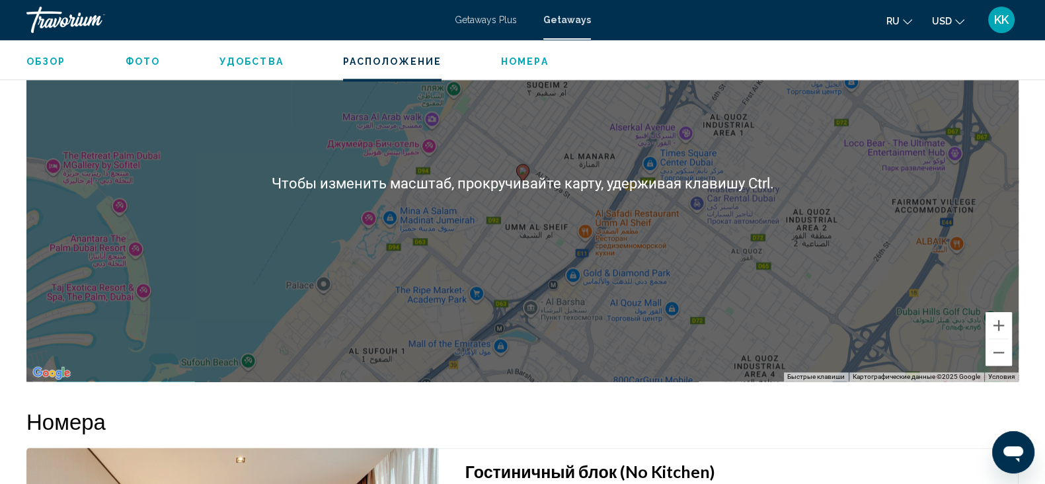
click at [803, 269] on div "Чтобы активировать перетаскивание с помощью клавиатуры, нажмите Alt + Ввод. Пос…" at bounding box center [522, 183] width 992 height 397
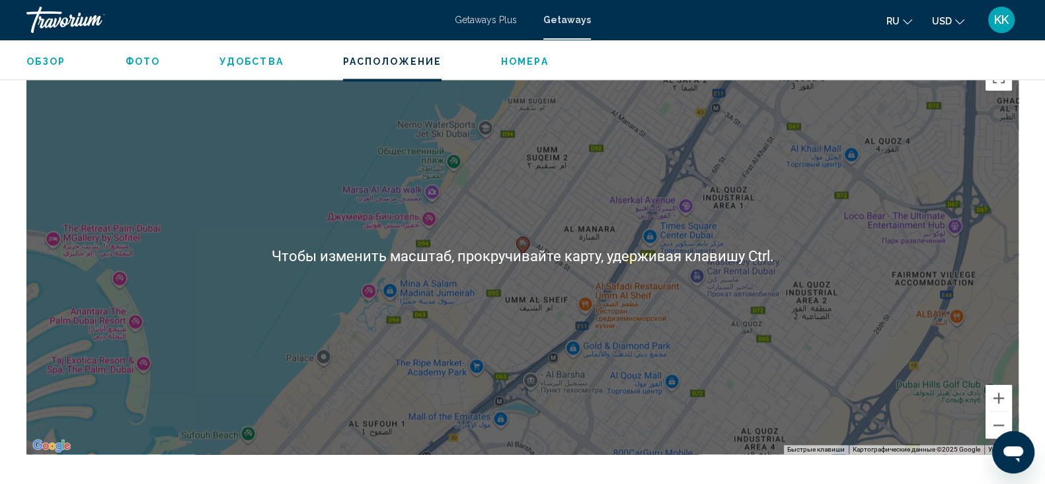
scroll to position [1901, 0]
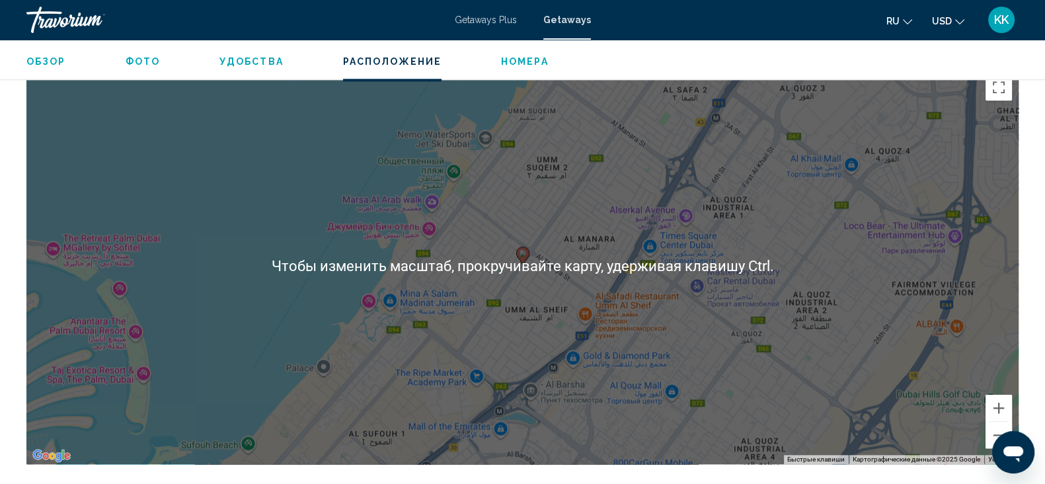
click at [522, 262] on div "Чтобы активировать перетаскивание с помощью клавиатуры, нажмите Alt + Ввод. Пос…" at bounding box center [522, 265] width 992 height 397
click at [522, 253] on icon "Main content" at bounding box center [522, 255] width 12 height 17
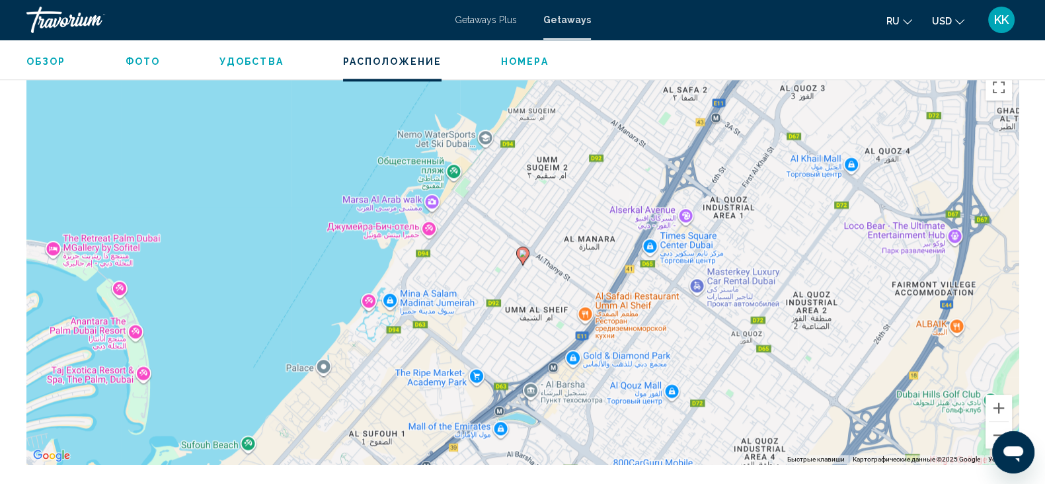
click at [524, 249] on image "Main content" at bounding box center [523, 253] width 8 height 8
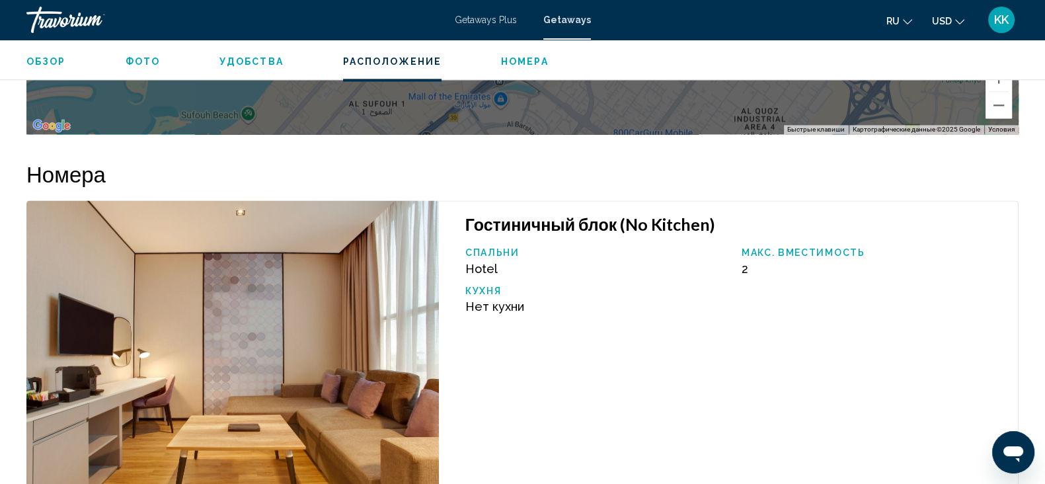
scroll to position [1818, 0]
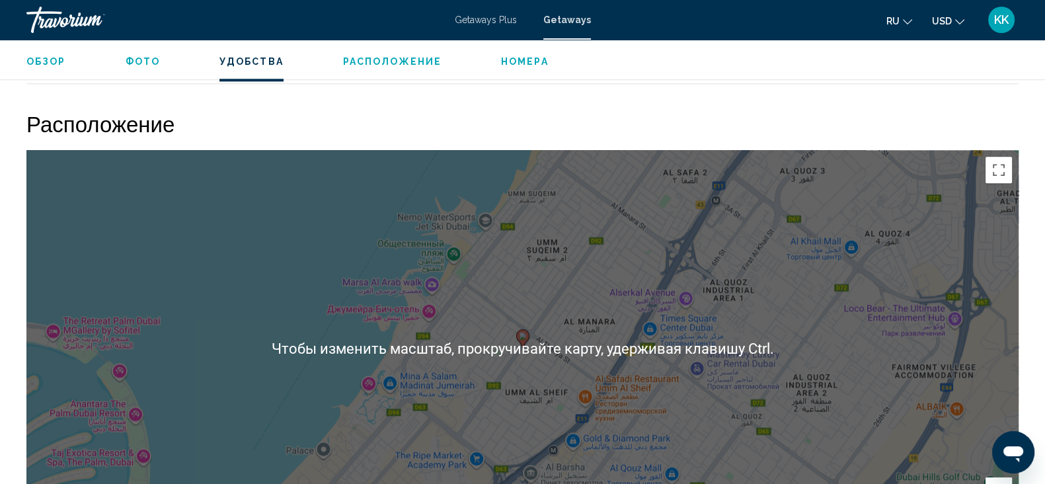
click at [896, 120] on h2 "Расположение" at bounding box center [522, 123] width 992 height 26
